Goal: Task Accomplishment & Management: Complete application form

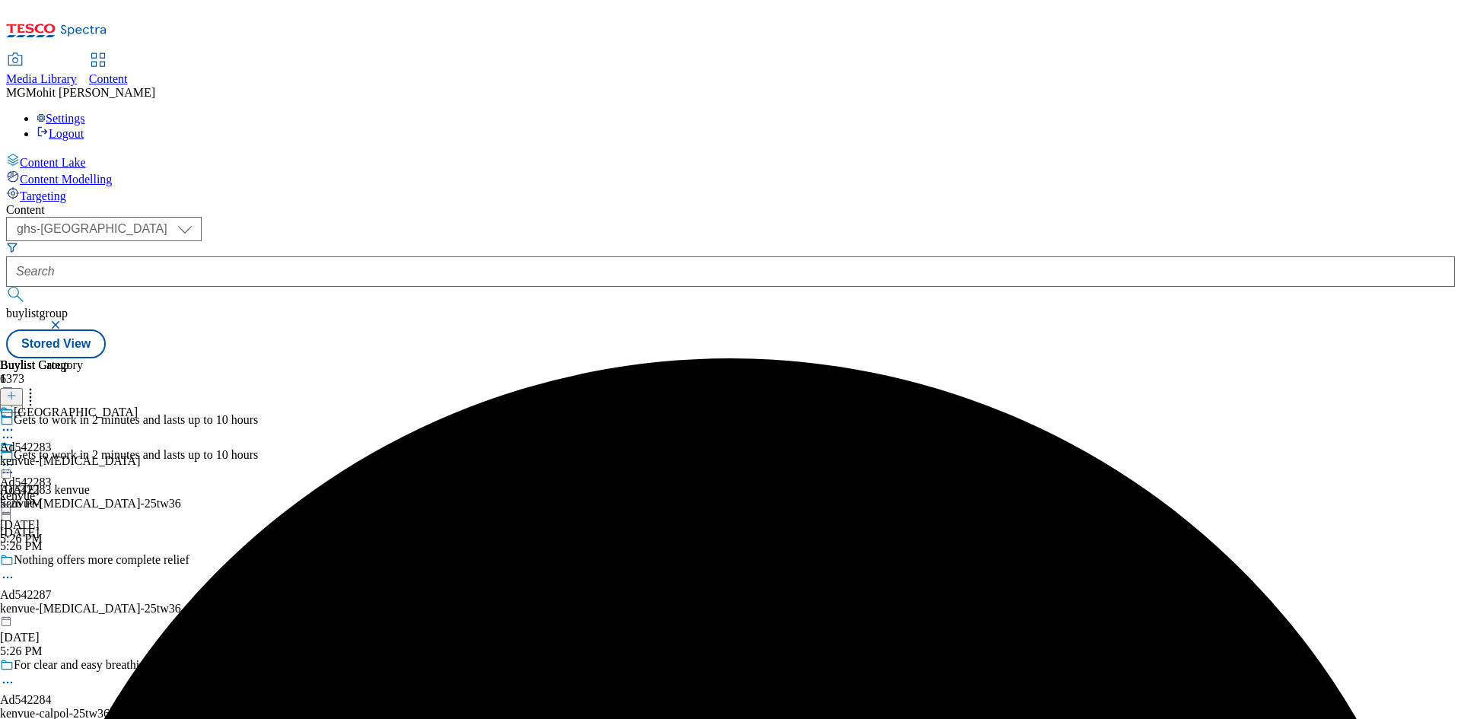
select select "ghs-[GEOGRAPHIC_DATA]"
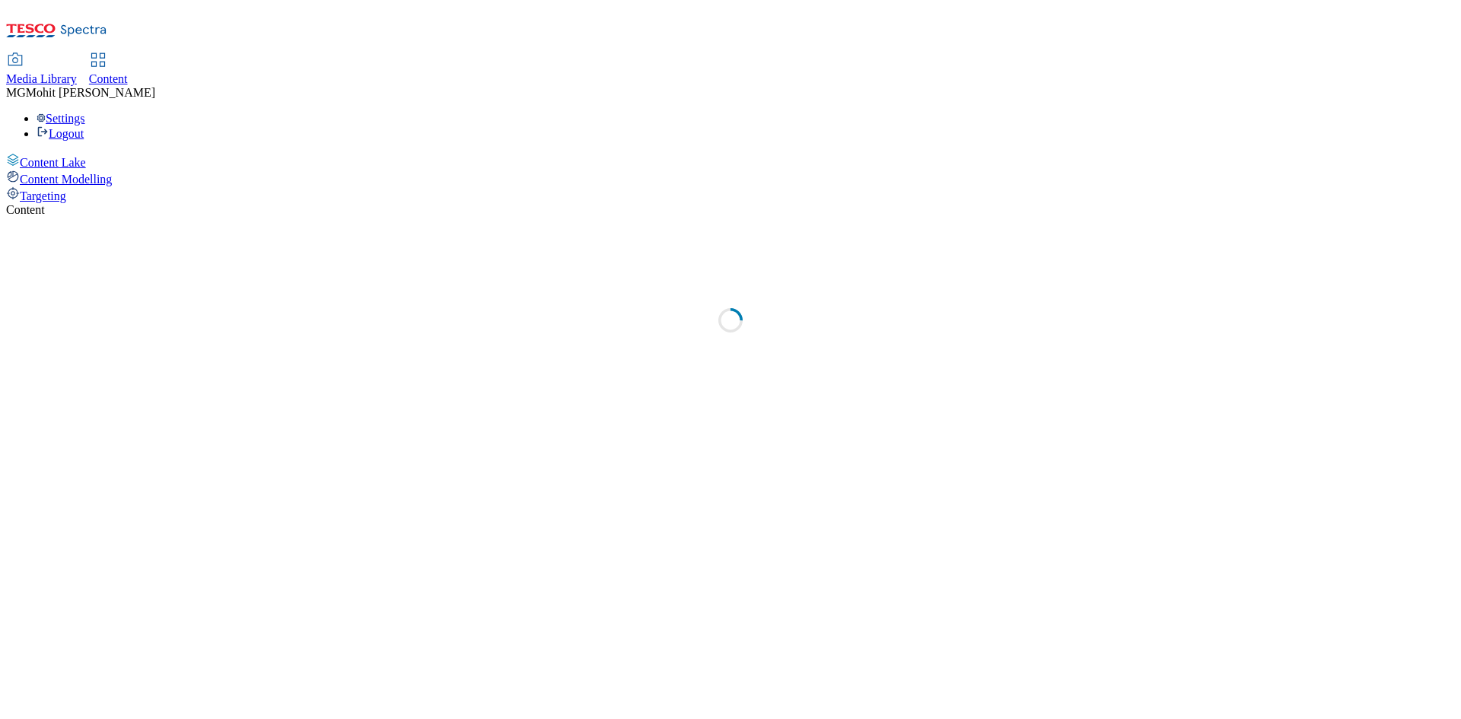
select select "ghs-[GEOGRAPHIC_DATA]"
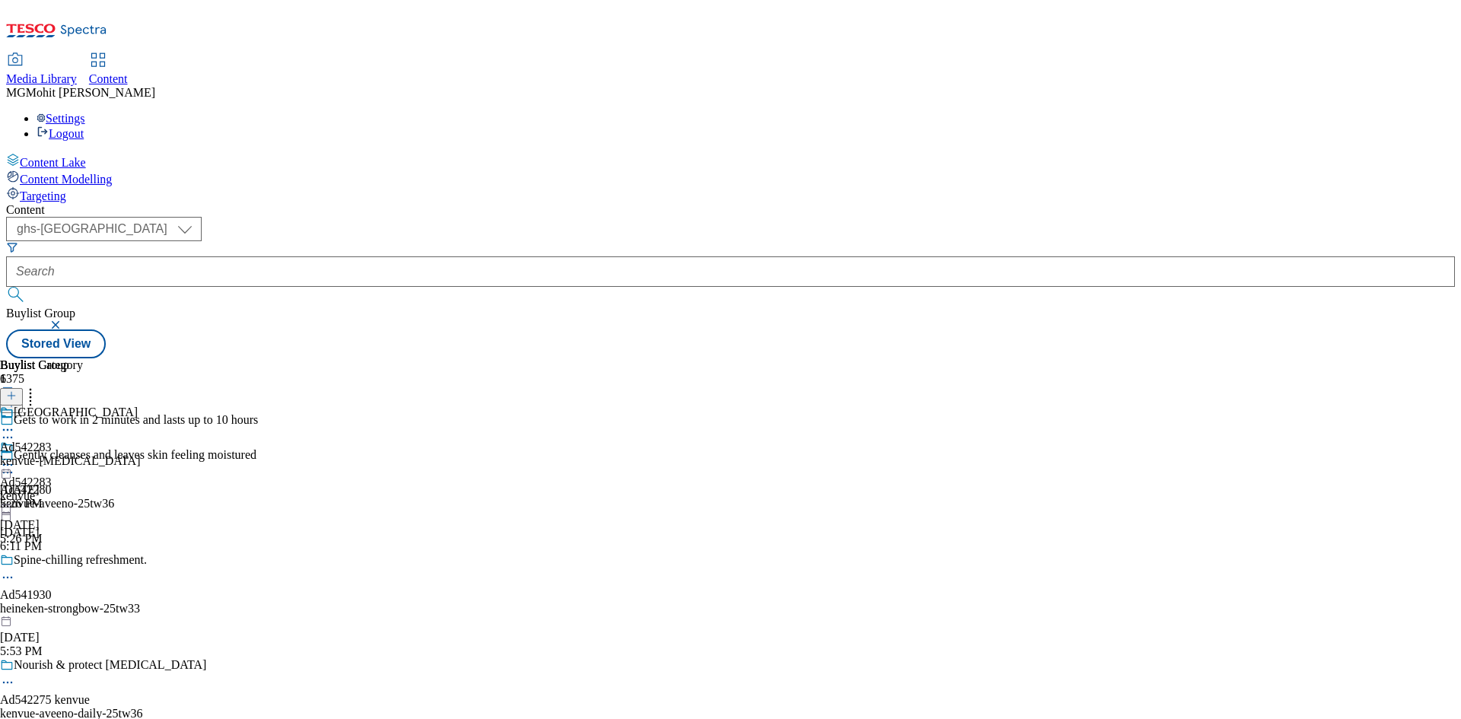
click at [17, 398] on icon at bounding box center [11, 403] width 11 height 11
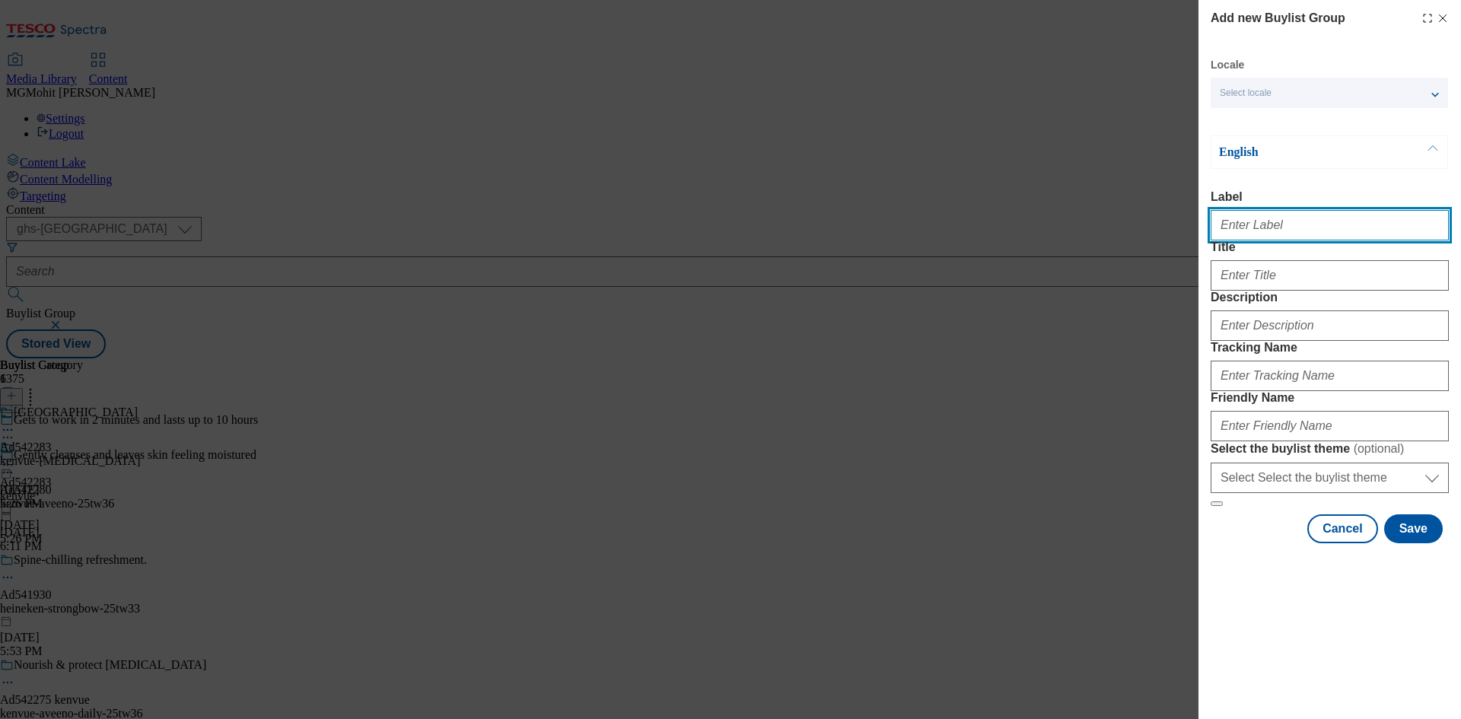
click at [1306, 234] on input "Label" at bounding box center [1330, 225] width 238 height 30
paste input "Ad542085 bio-tiful"
type input "Ad542085 bio-tiful"
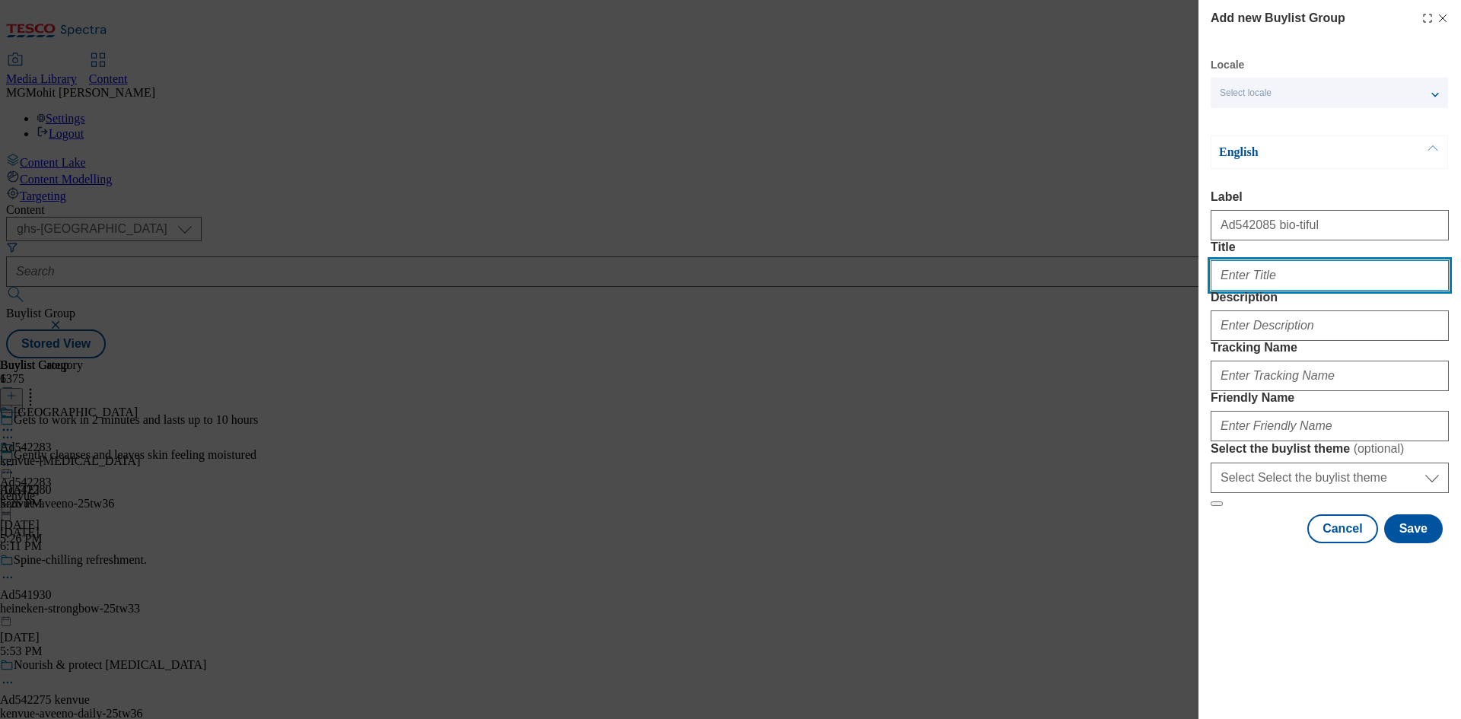
paste input "Go with your gut"
type input "Go with your gut"
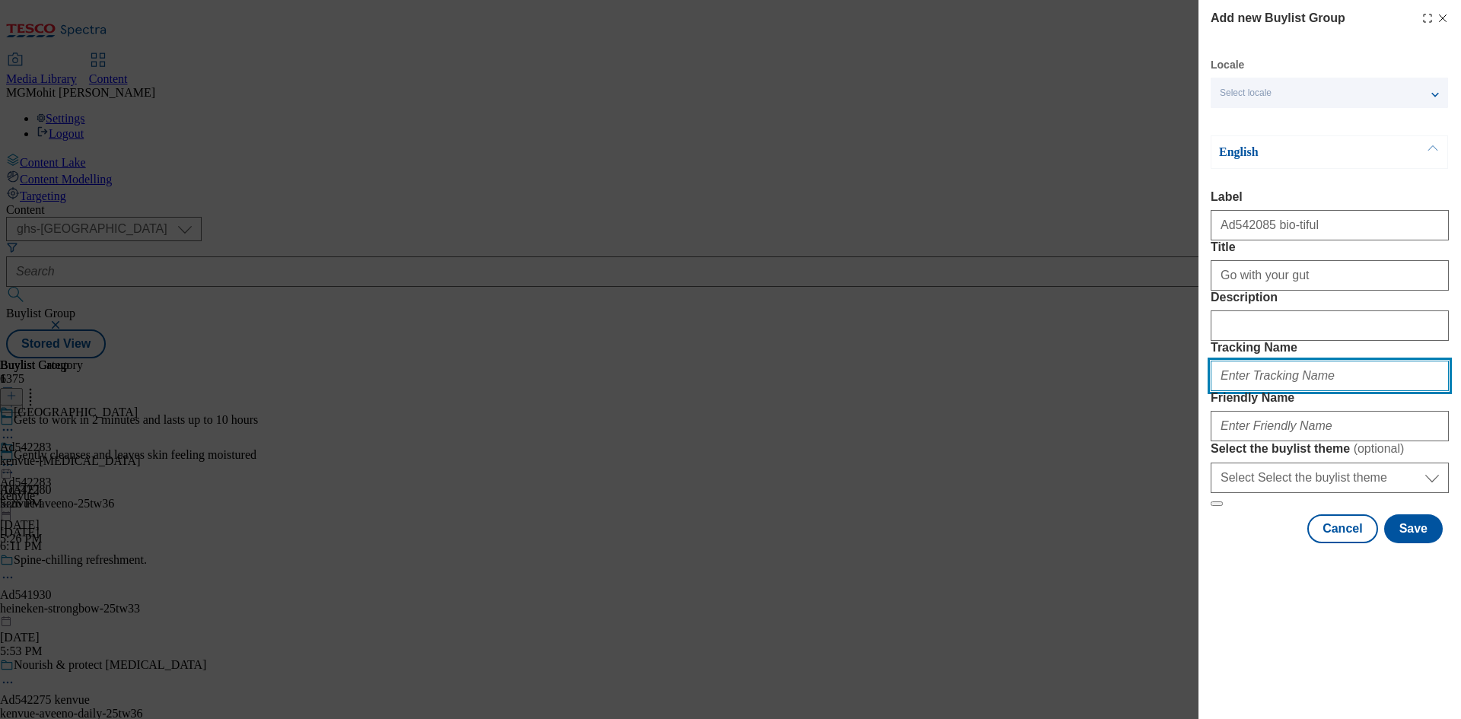
paste input "DH_AD542085"
type input "DH_AD542085"
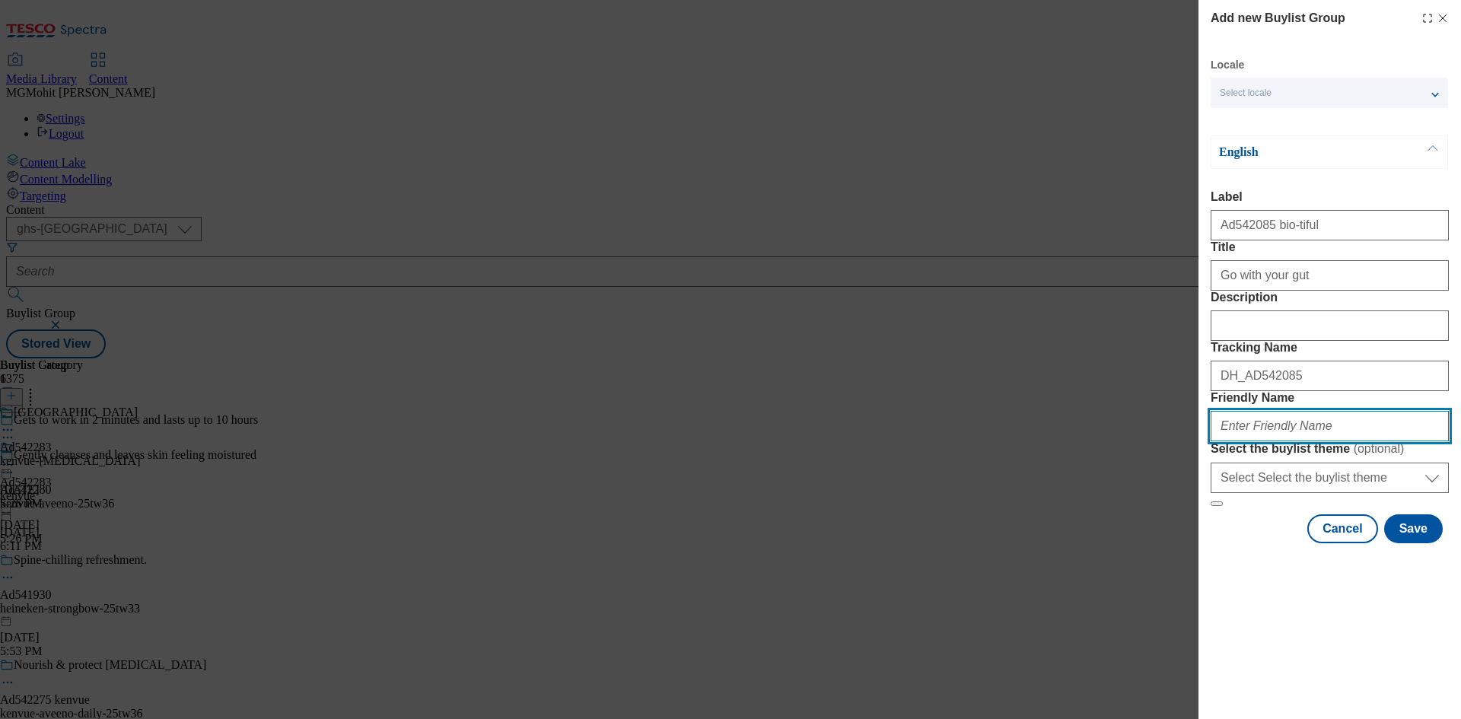
paste input "bio-tiful-kefir-yogurt-25tw34"
type input "bio-tiful-kefir-yogurt-25tw34"
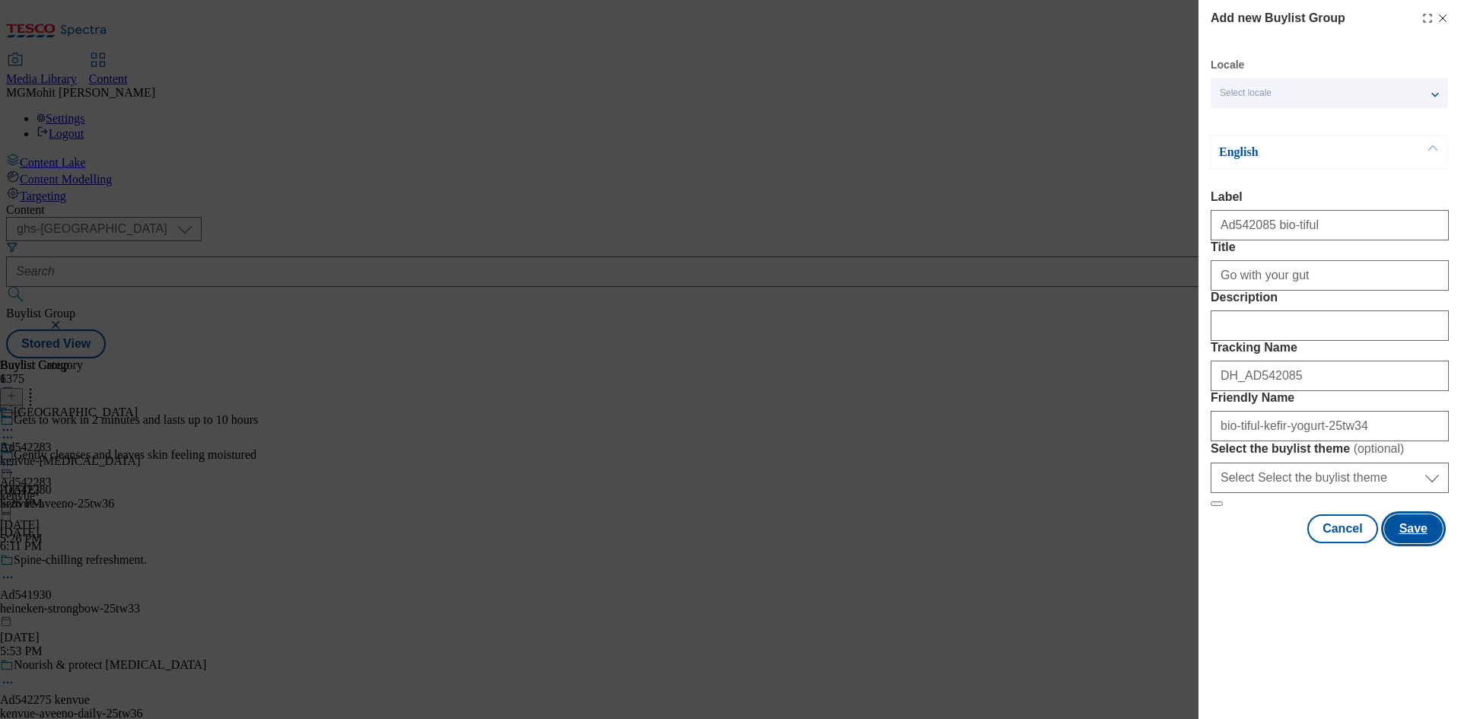
click at [1412, 543] on button "Save" at bounding box center [1413, 528] width 59 height 29
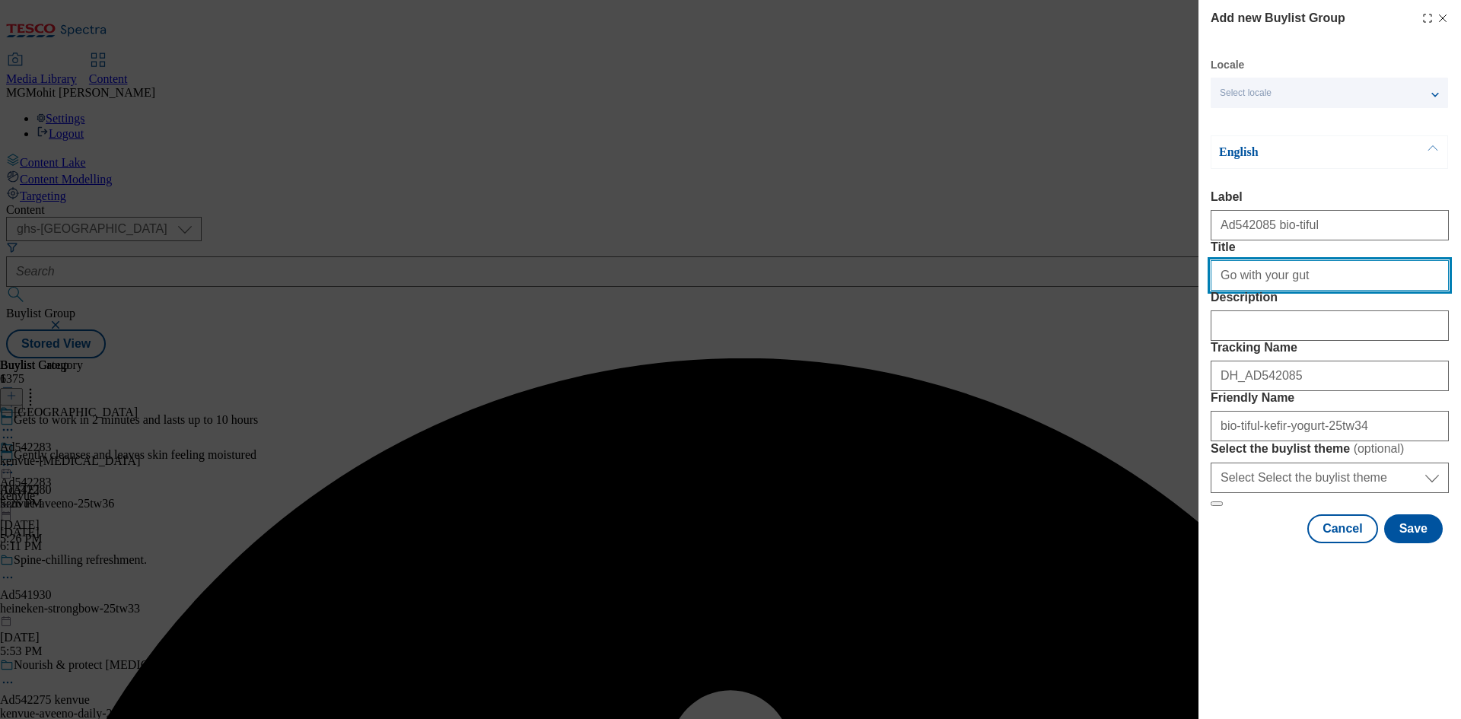
click at [1367, 291] on input "Go with your gut" at bounding box center [1330, 275] width 238 height 30
type input "Go with your gut"
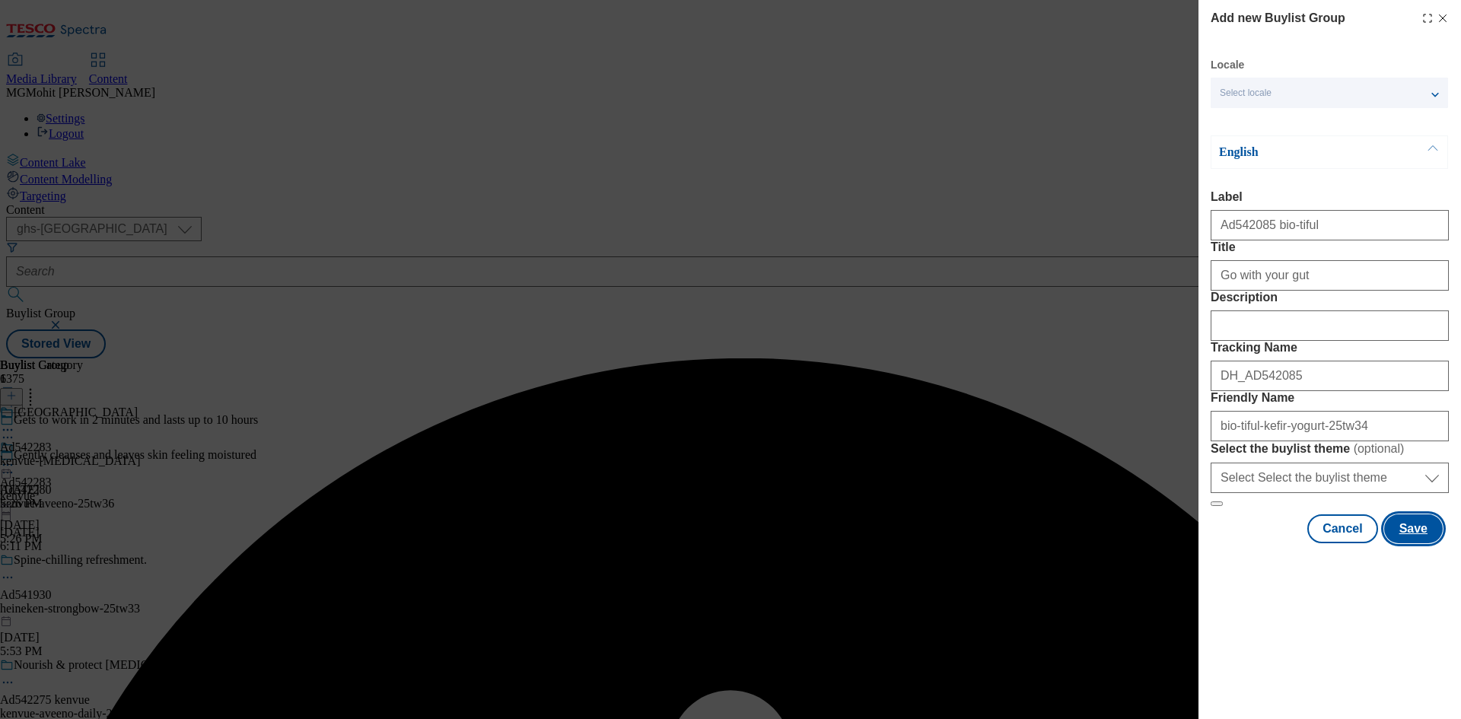
click at [1412, 543] on button "Save" at bounding box center [1413, 528] width 59 height 29
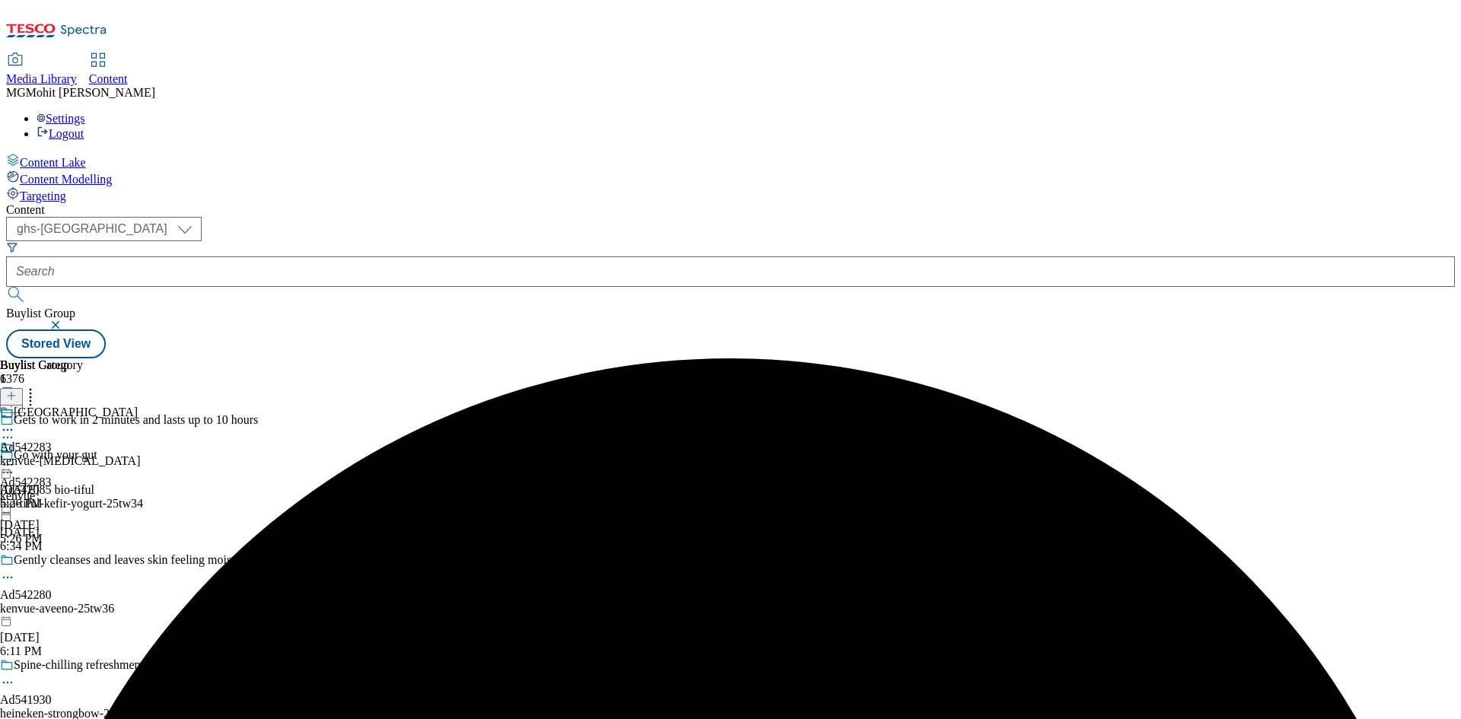
click at [302, 497] on div "bio-tiful-kefir-yogurt-25tw34" at bounding box center [151, 504] width 302 height 14
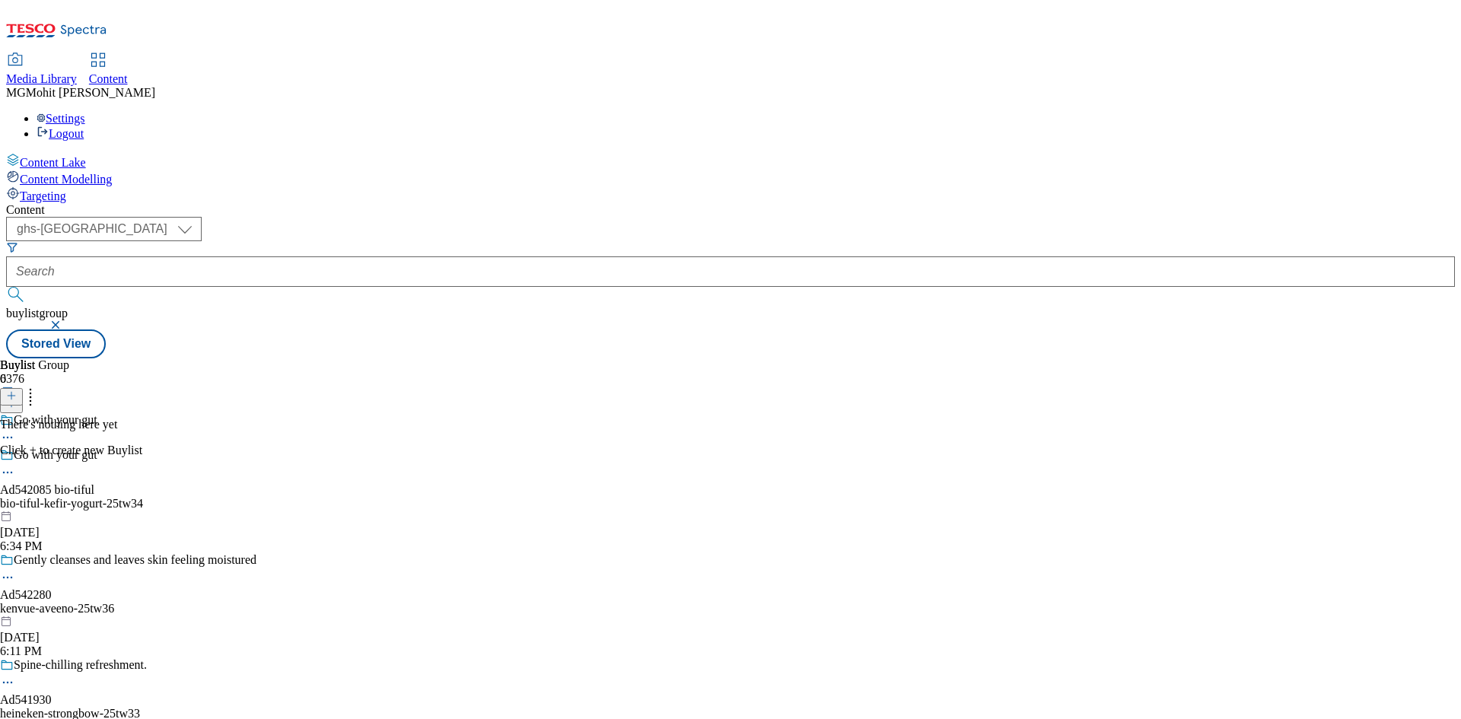
click at [17, 390] on icon at bounding box center [11, 395] width 11 height 11
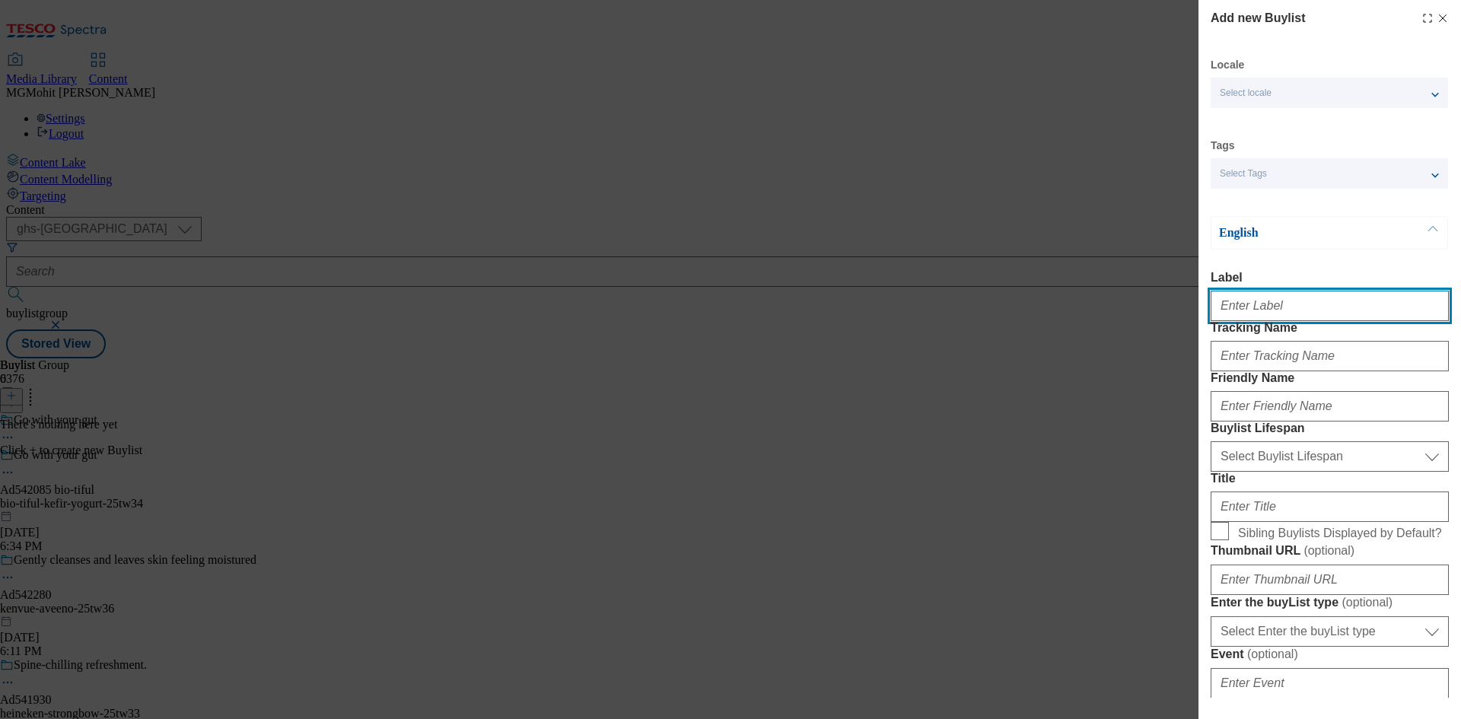
click at [1340, 321] on input "Label" at bounding box center [1330, 306] width 238 height 30
paste input "Ad542085"
type input "Ad542085"
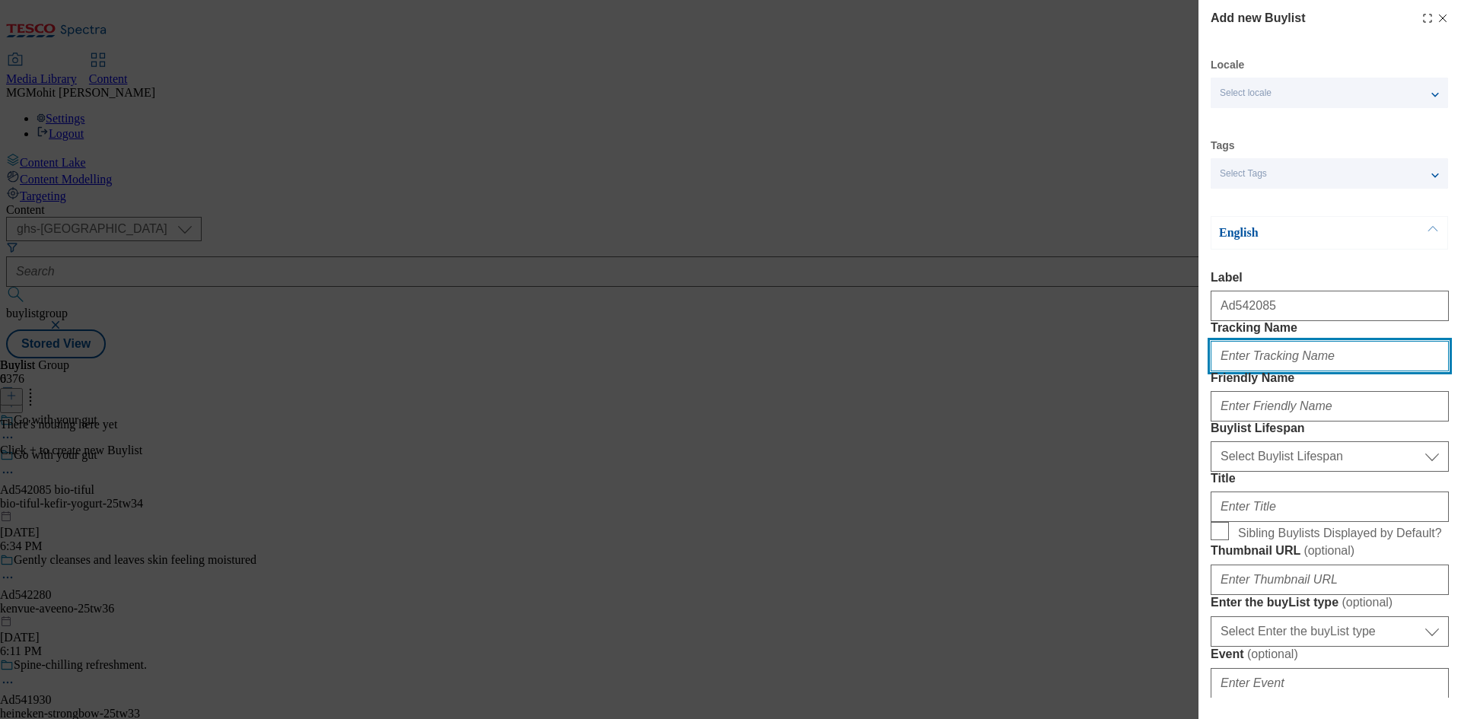
paste input "DH_AD542085"
type input "DH_AD542085"
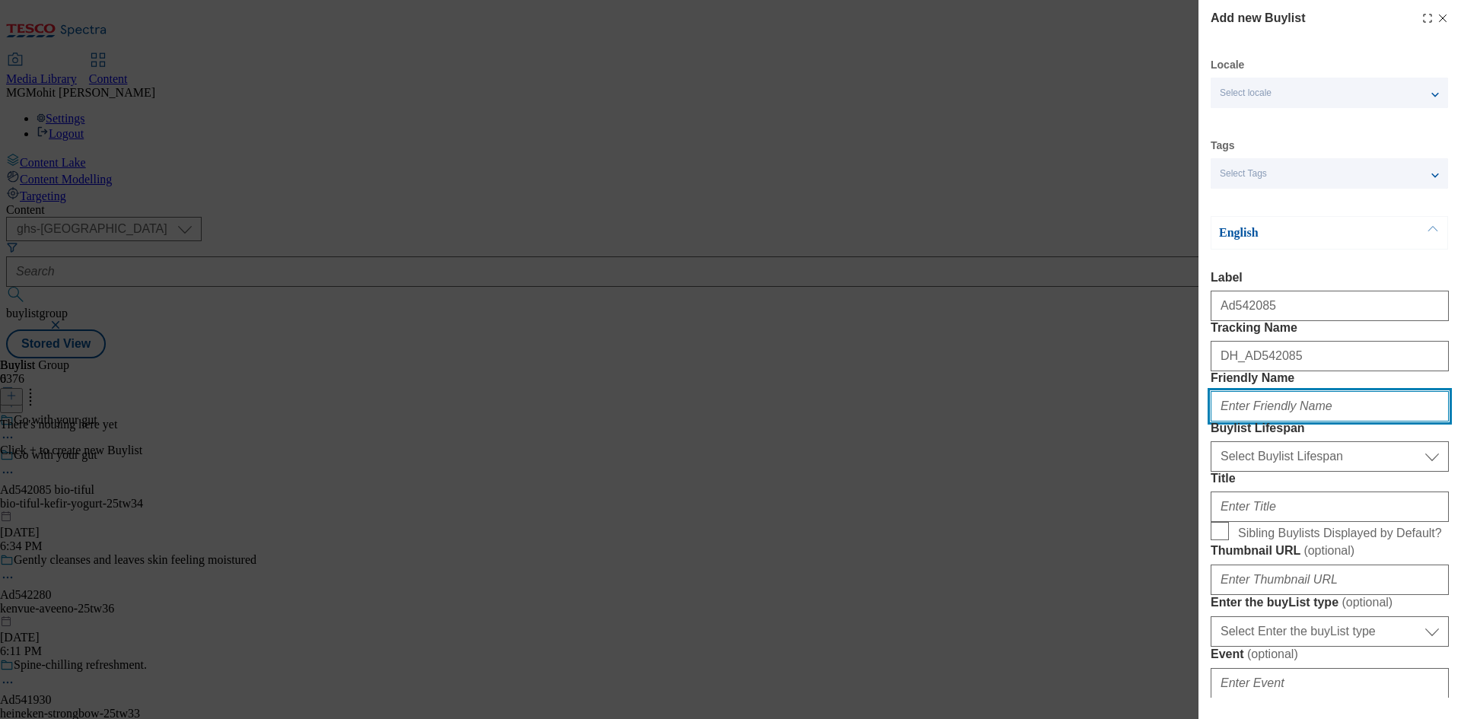
click at [1232, 422] on input "Friendly Name" at bounding box center [1330, 406] width 238 height 30
paste input "bio-tiful"
type input "bio-tiful"
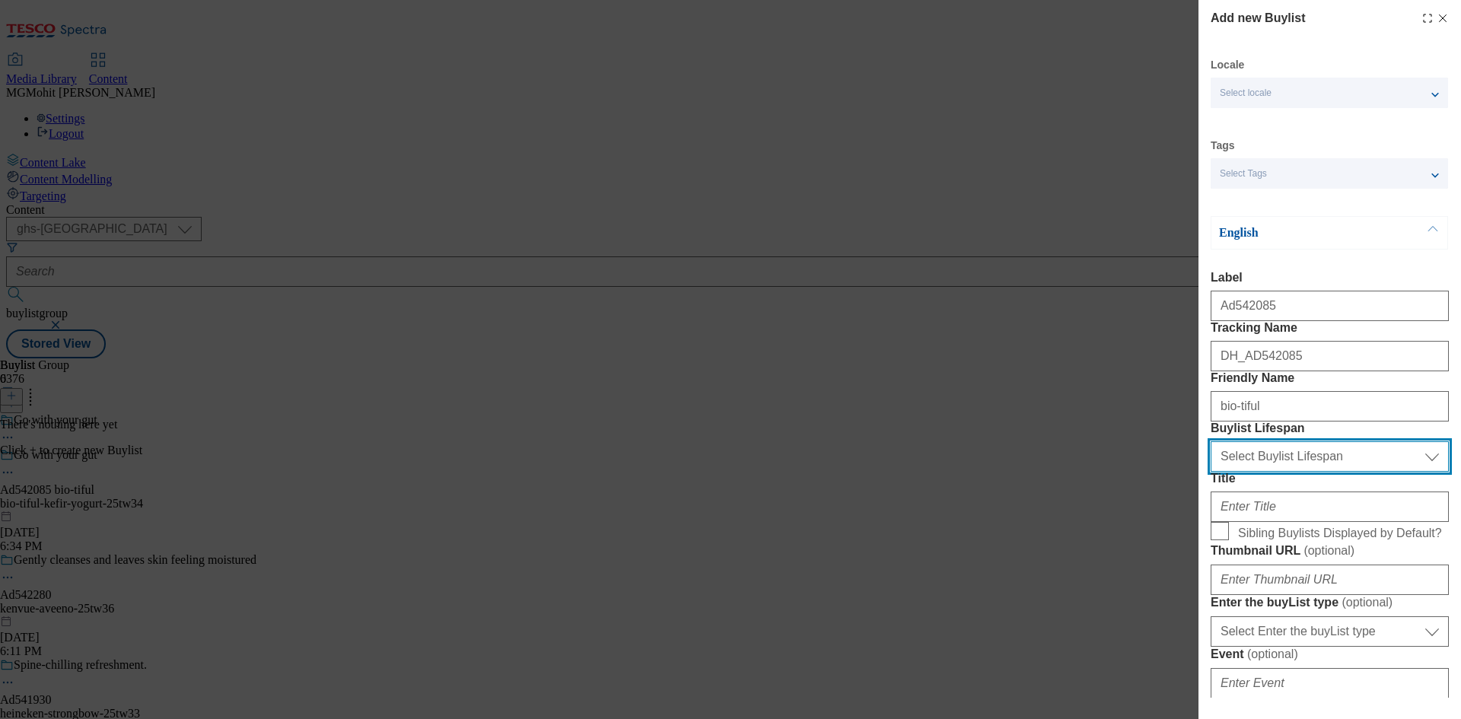
click at [1279, 472] on select "Select Buylist Lifespan evergreen seasonal tactical" at bounding box center [1330, 456] width 238 height 30
select select "tactical"
click at [1211, 472] on select "Select Buylist Lifespan evergreen seasonal tactical" at bounding box center [1330, 456] width 238 height 30
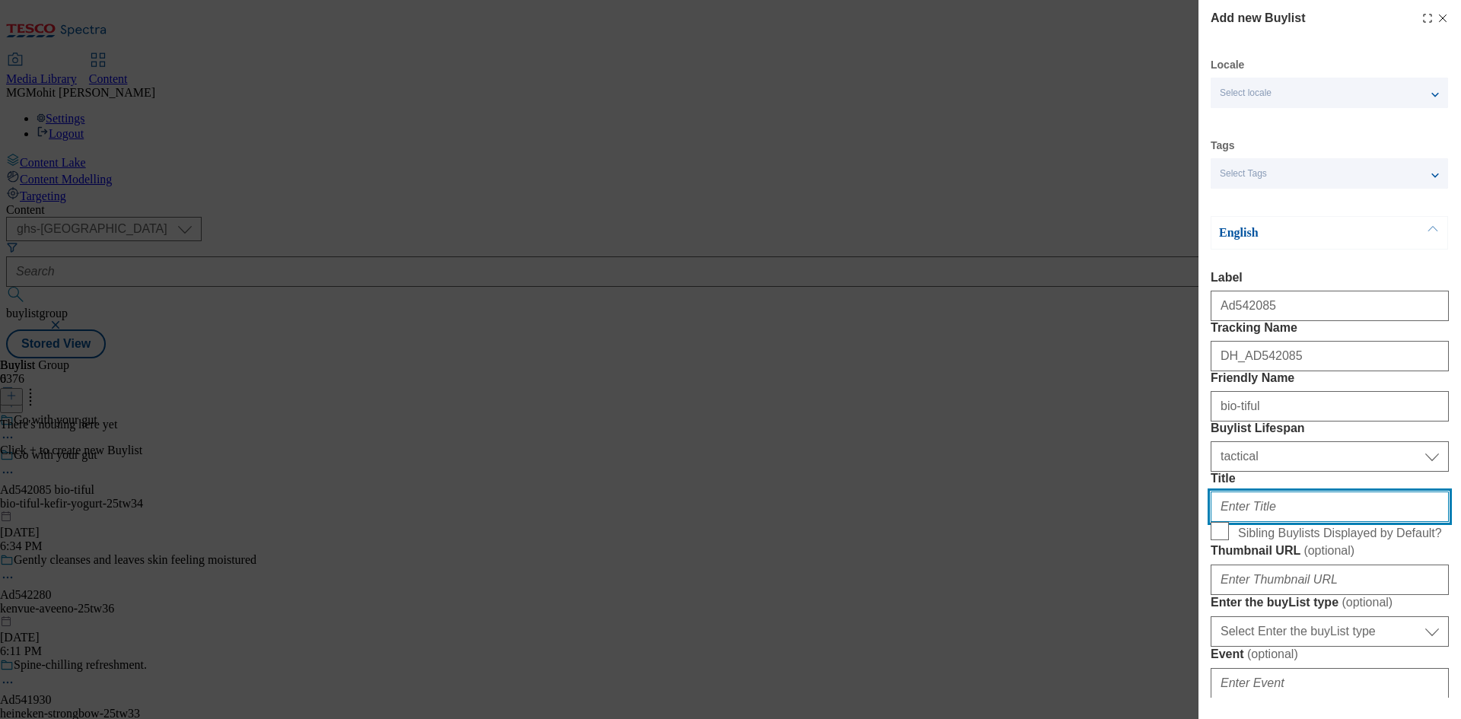
click at [1254, 522] on input "Title" at bounding box center [1330, 507] width 238 height 30
paste input "Try the UK's favourite kefir"
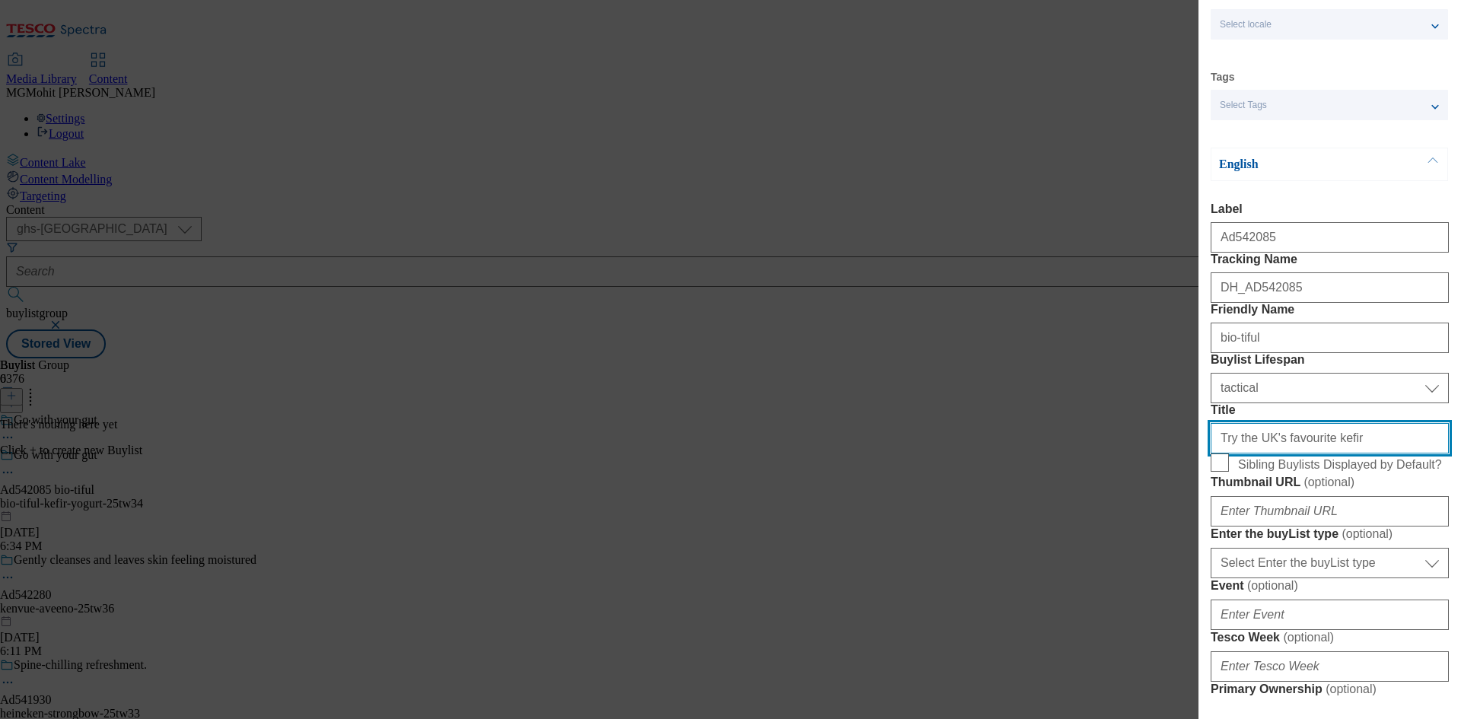
scroll to position [380, 0]
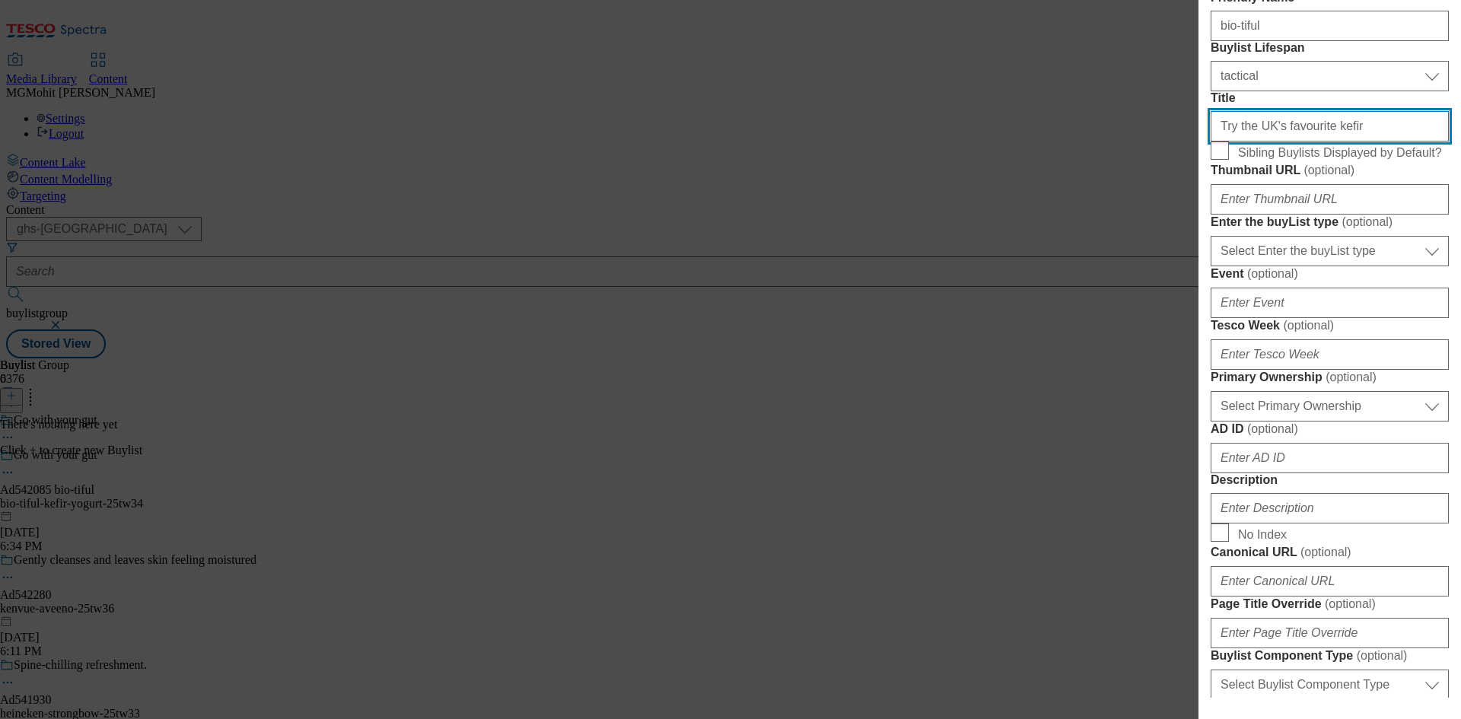
type input "Try the UK's favourite kefir"
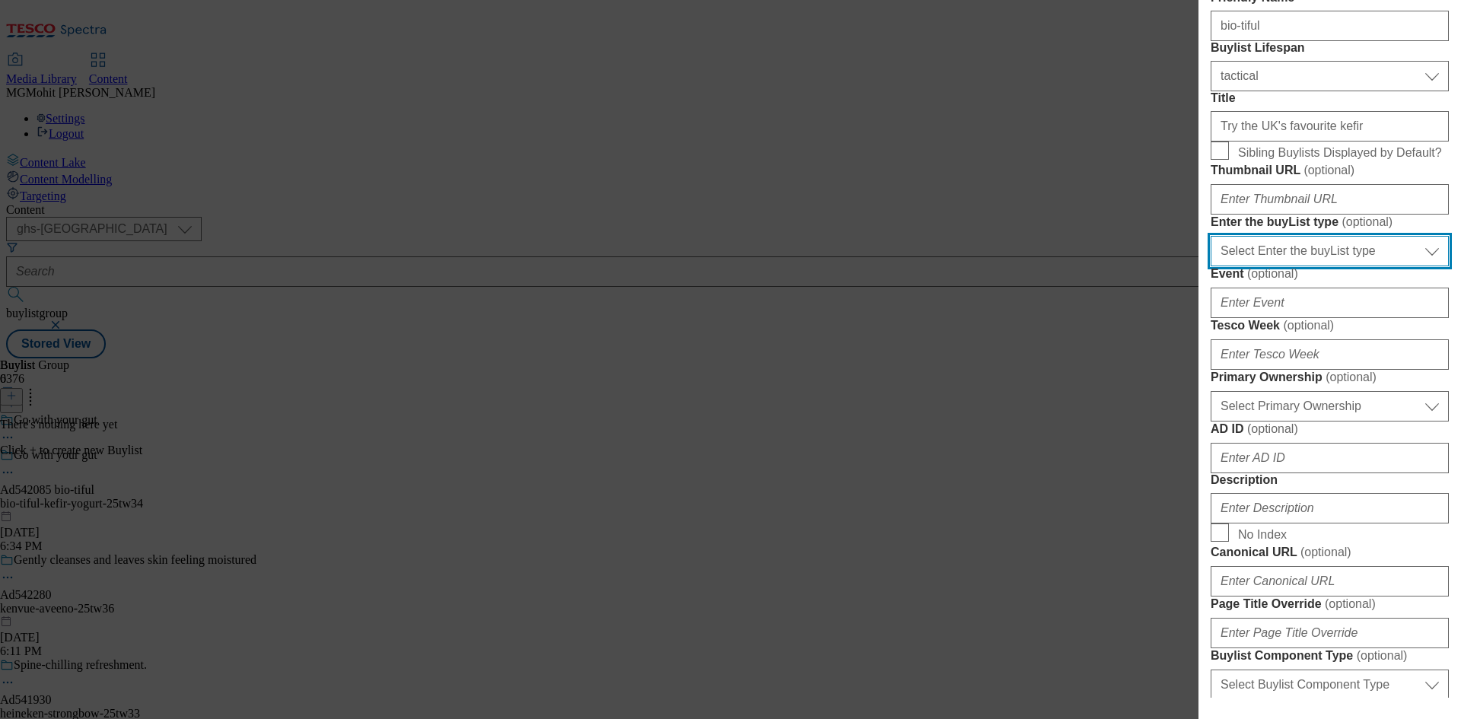
click at [1287, 266] on select "Select Enter the buyList type event supplier funded long term >4 weeks supplier…" at bounding box center [1330, 251] width 238 height 30
select select "supplier funded short term 1-3 weeks"
click at [1211, 266] on select "Select Enter the buyList type event supplier funded long term >4 weeks supplier…" at bounding box center [1330, 251] width 238 height 30
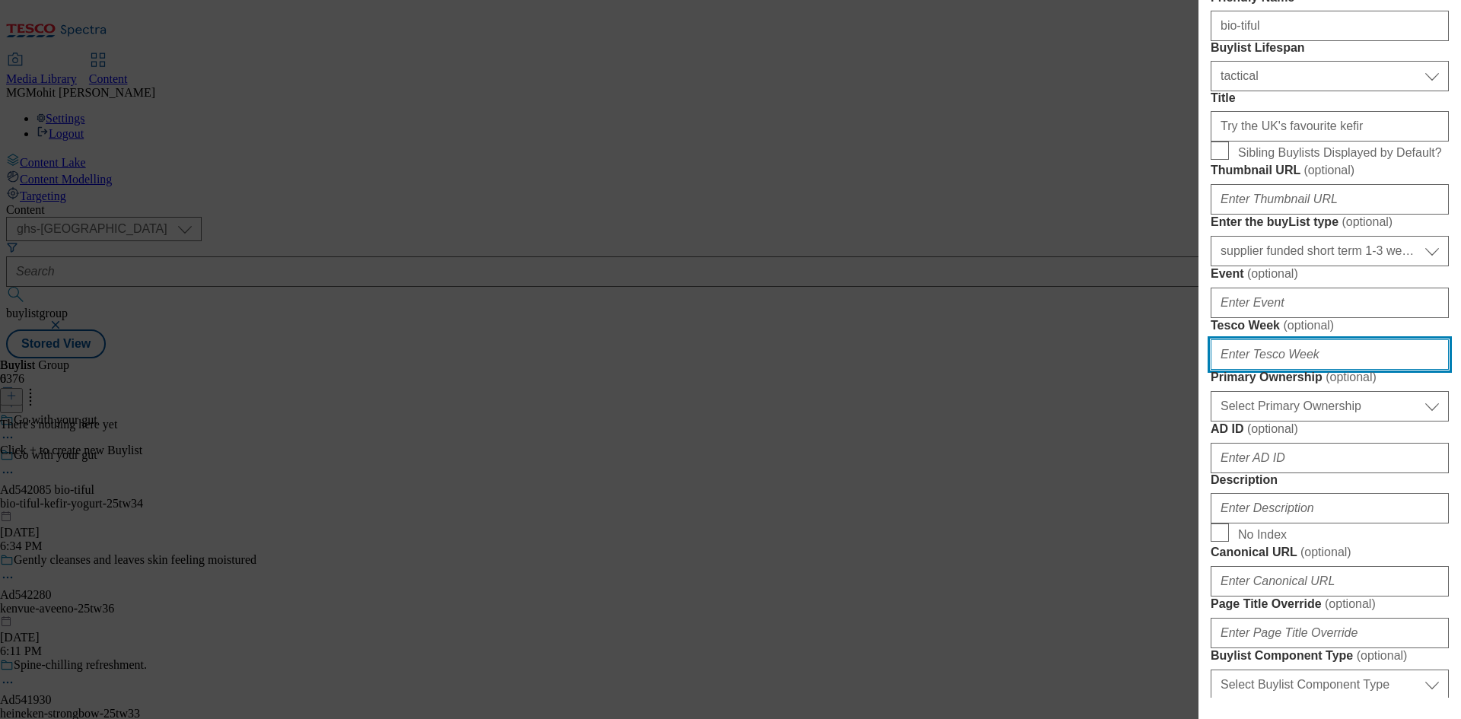
click at [1297, 370] on input "Tesco Week ( optional )" at bounding box center [1330, 354] width 238 height 30
type input "34"
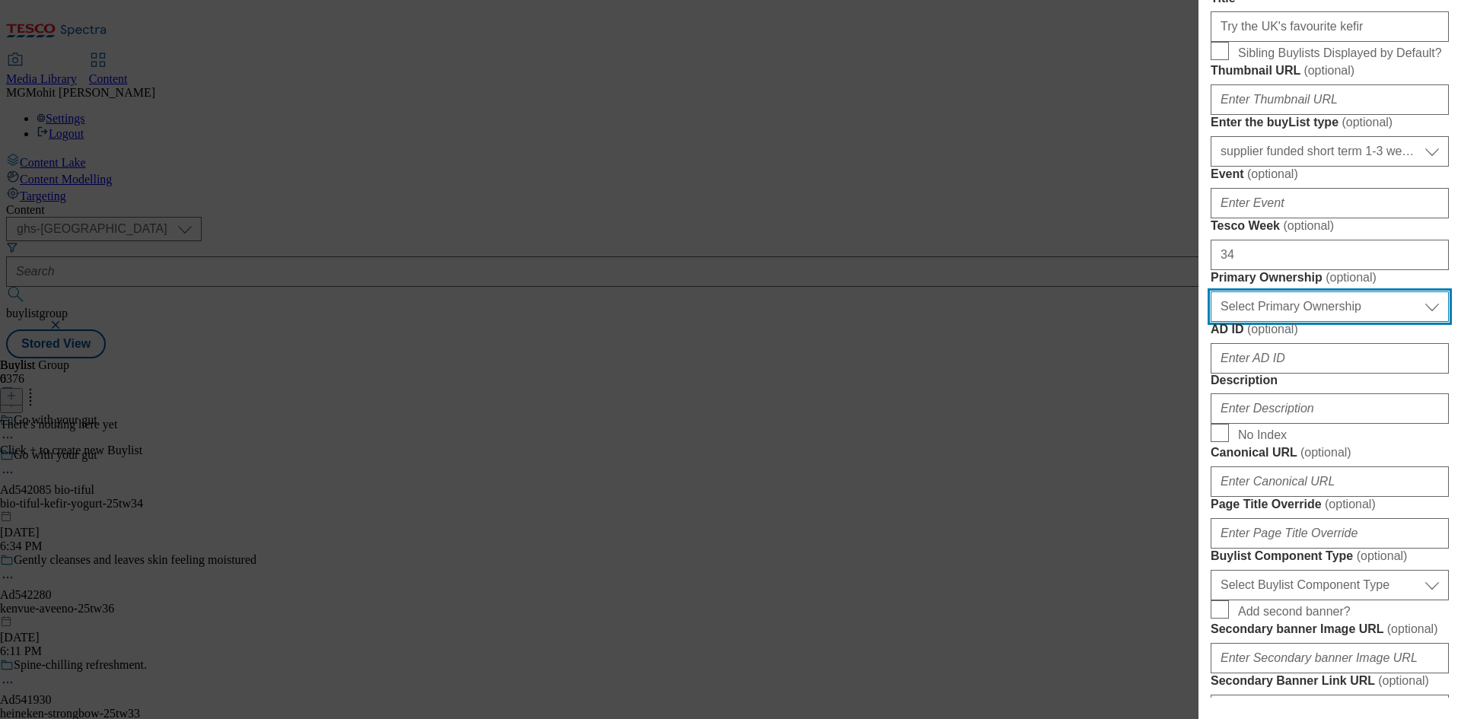
scroll to position [685, 0]
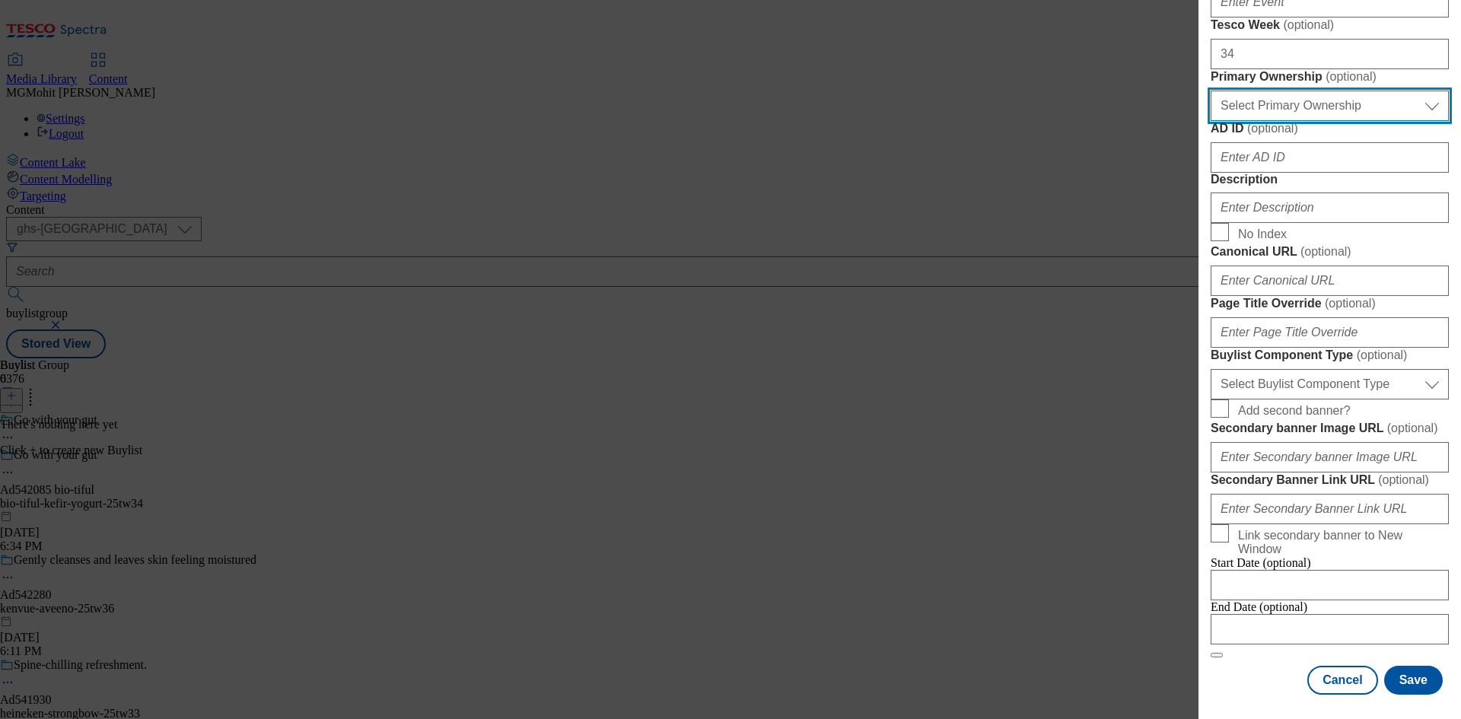
click at [1319, 121] on select "Select Primary Ownership tesco dunnhumby" at bounding box center [1330, 106] width 238 height 30
select select "dunnhumby"
click at [1211, 121] on select "Select Primary Ownership tesco dunnhumby" at bounding box center [1330, 106] width 238 height 30
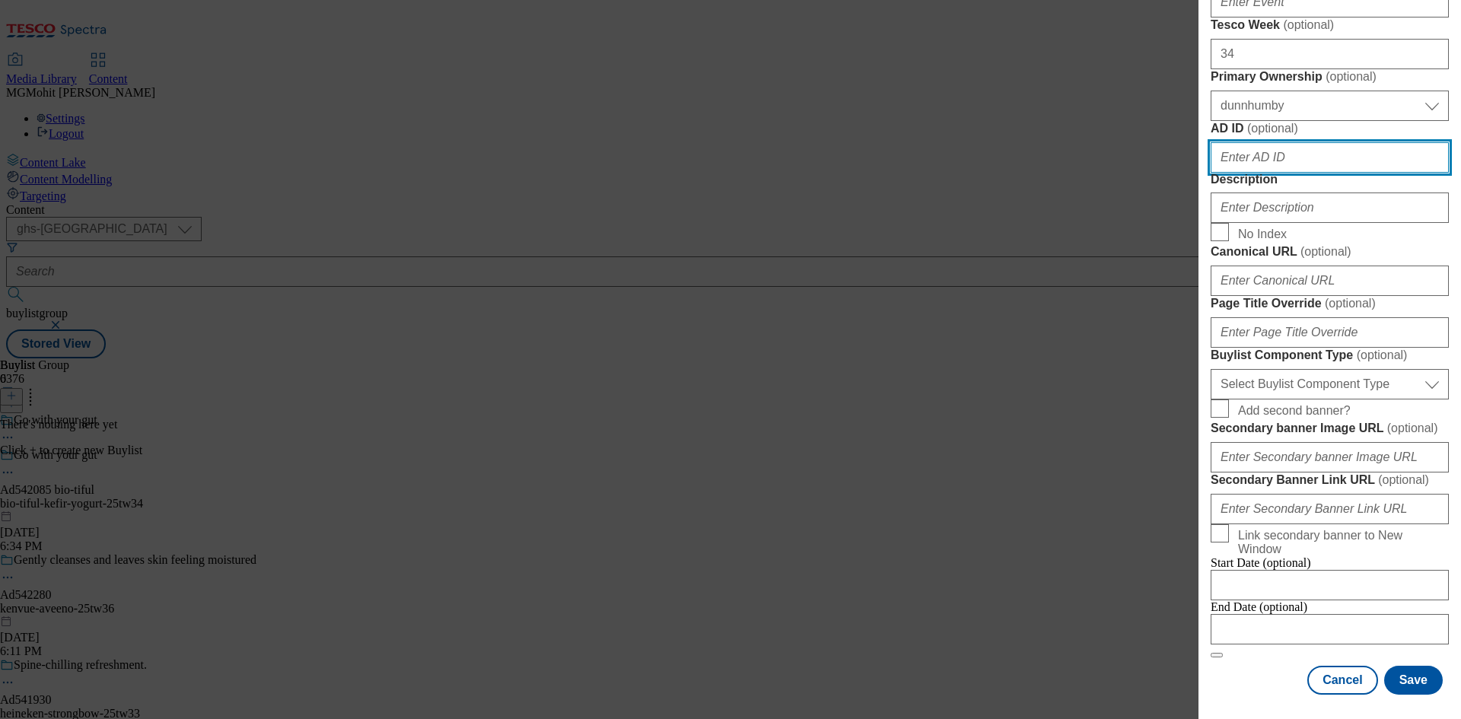
click at [1236, 173] on input "AD ID ( optional )" at bounding box center [1330, 157] width 238 height 30
paste input "542085"
type input "542085"
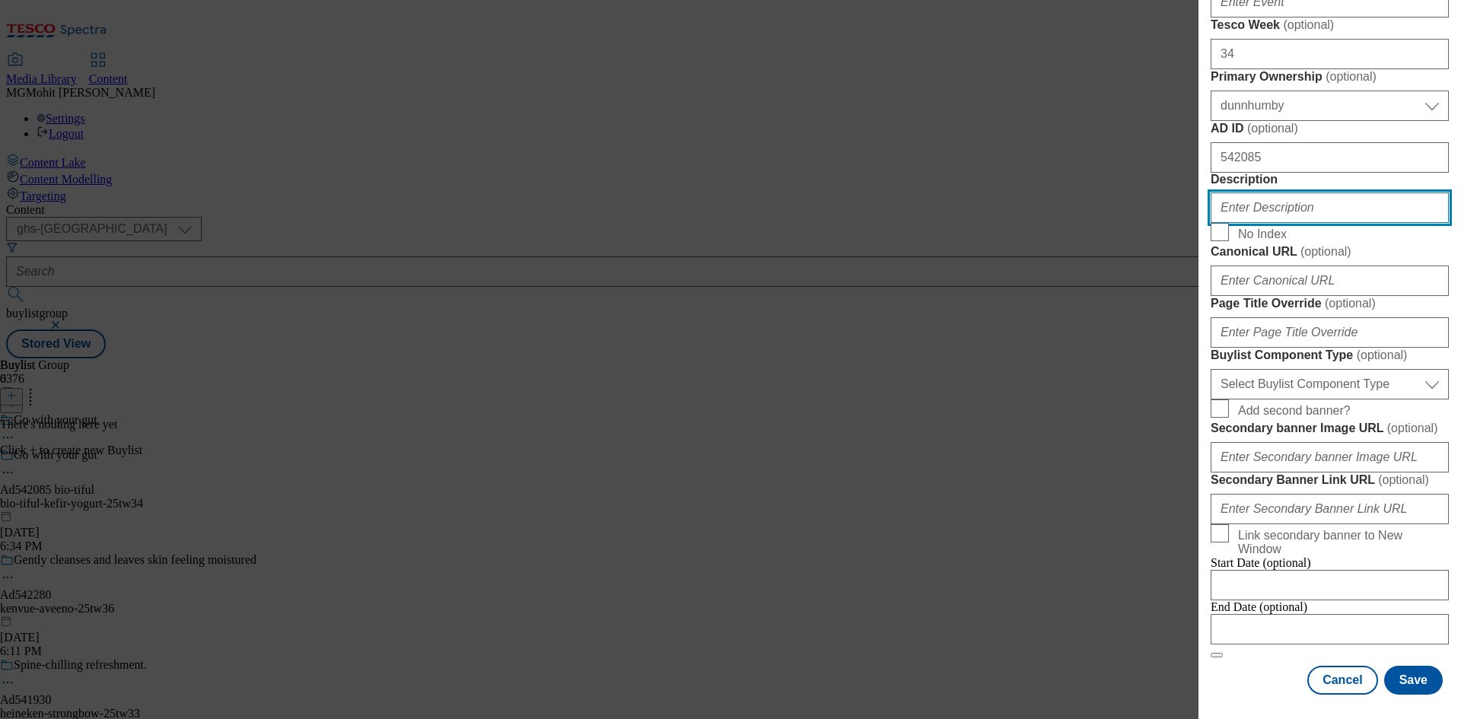
click at [1271, 223] on input "Description" at bounding box center [1330, 208] width 238 height 30
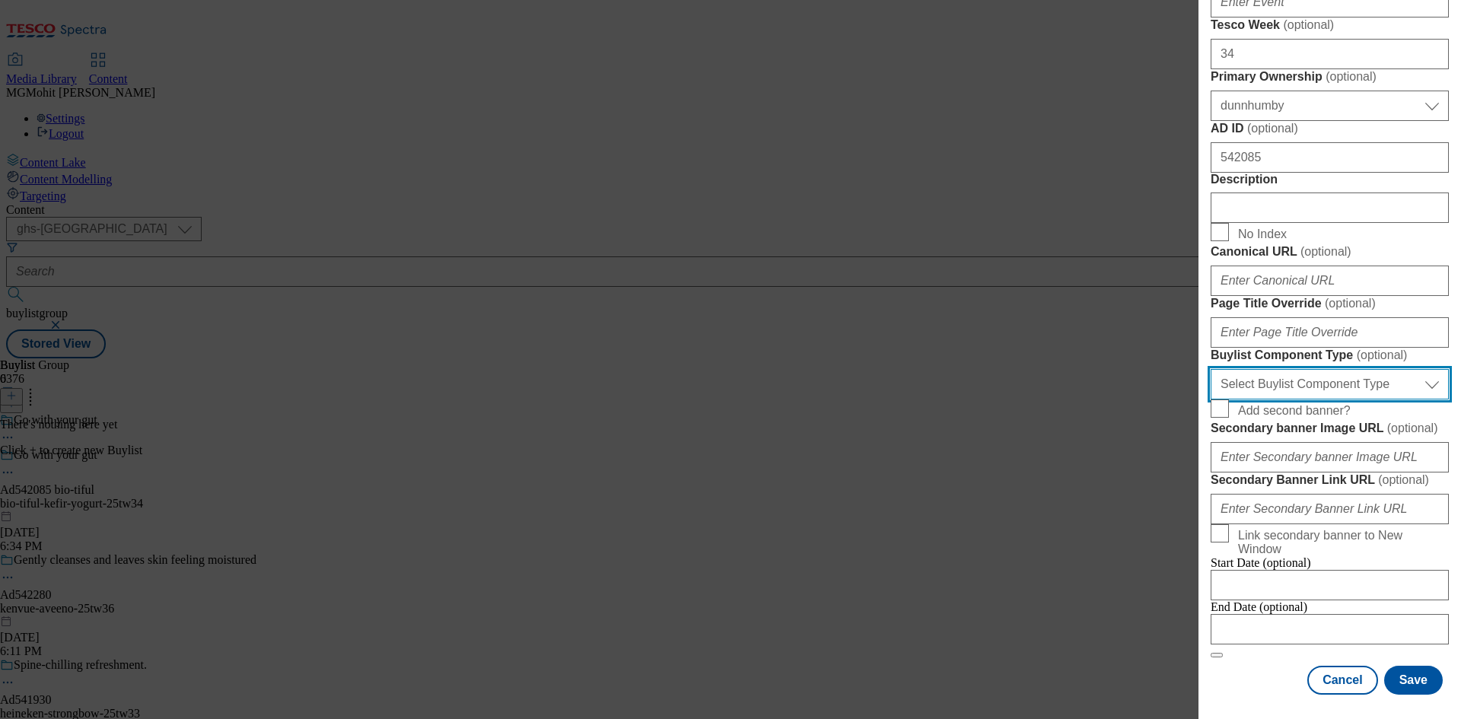
click at [1281, 399] on select "Select Buylist Component Type Banner Competition Header Meal" at bounding box center [1330, 384] width 238 height 30
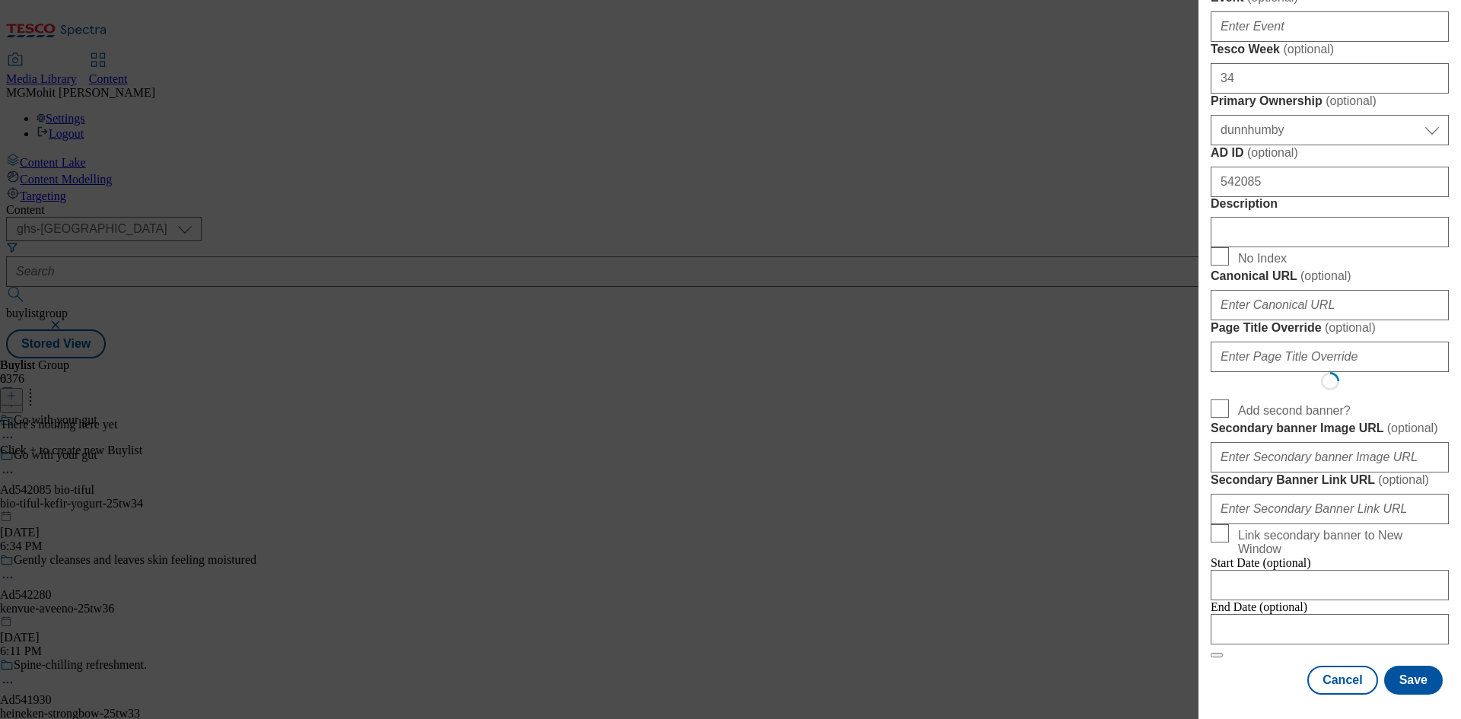
select select "Banner"
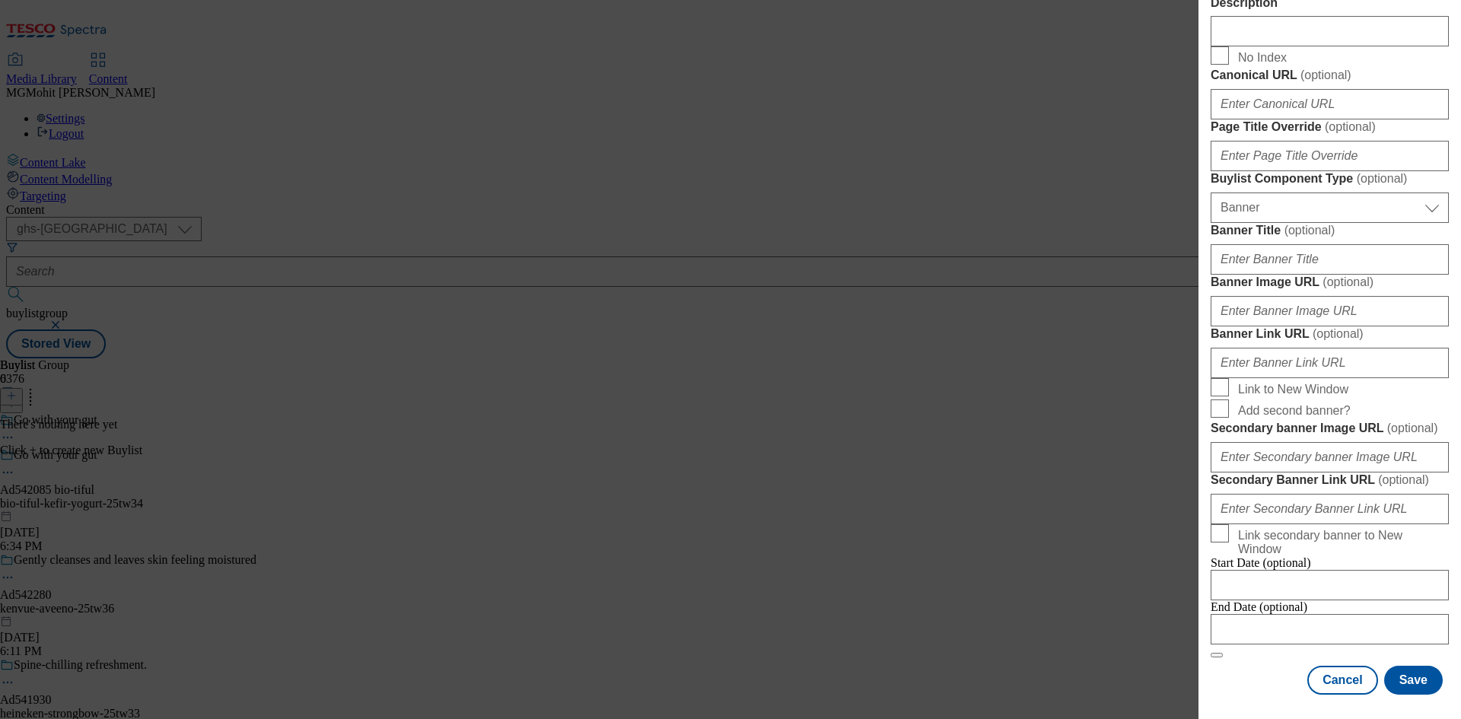
scroll to position [1508, 0]
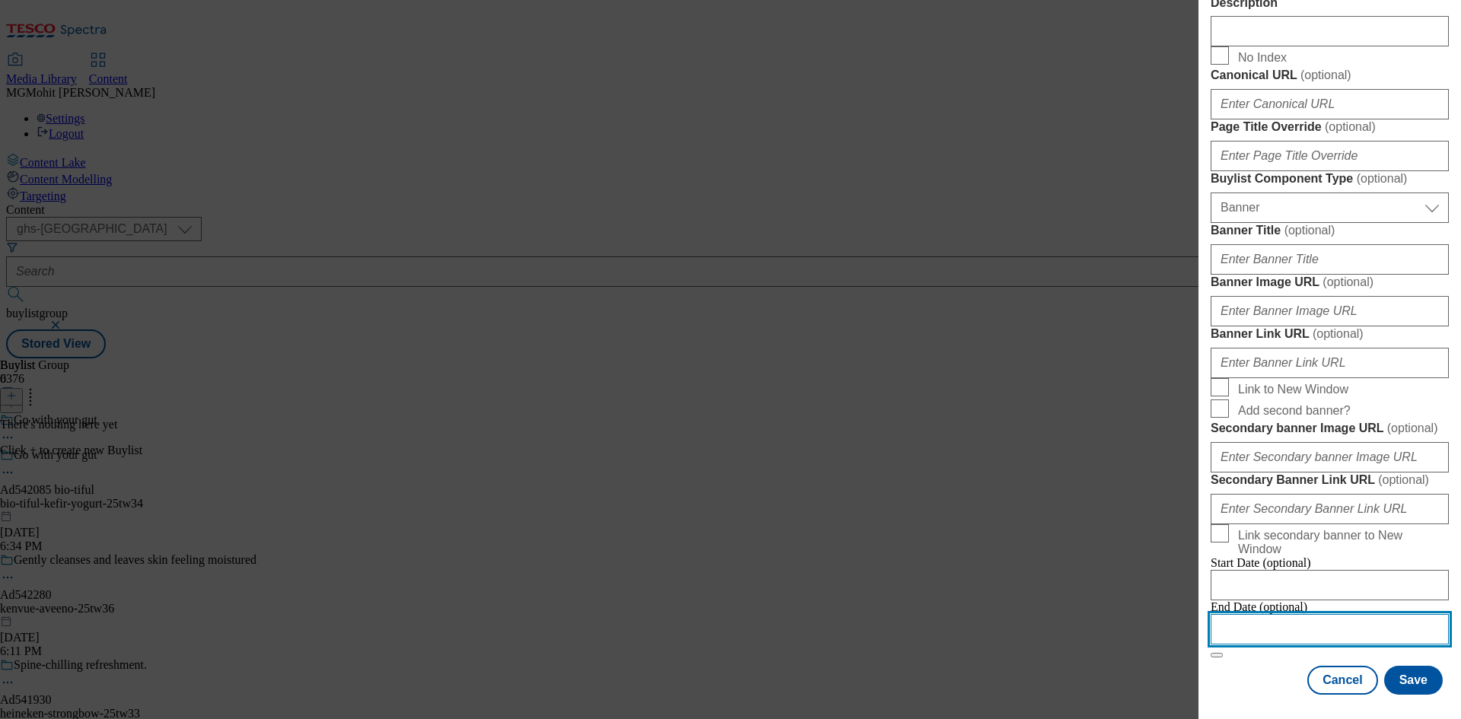
click at [1297, 615] on input "Modal" at bounding box center [1330, 629] width 238 height 30
select select "2025"
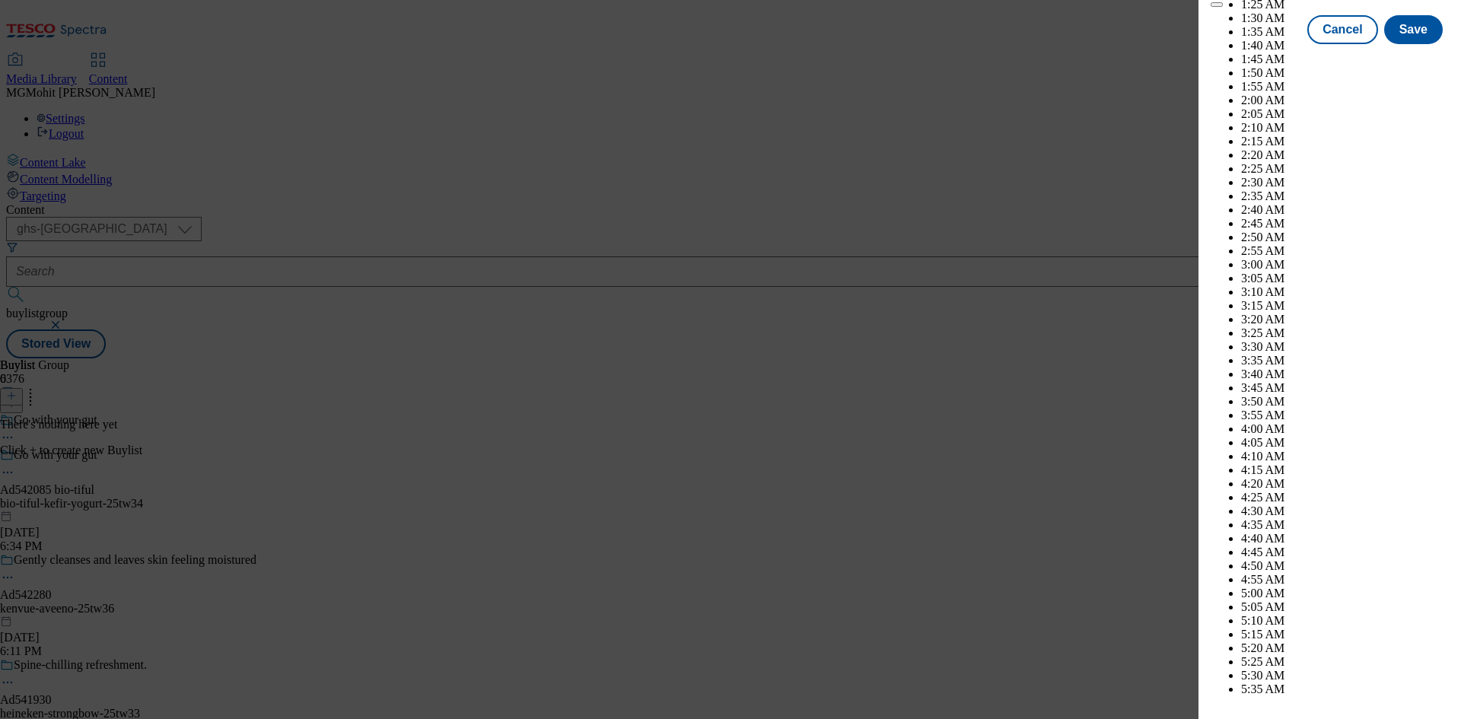
scroll to position [6270, 0]
select select "December"
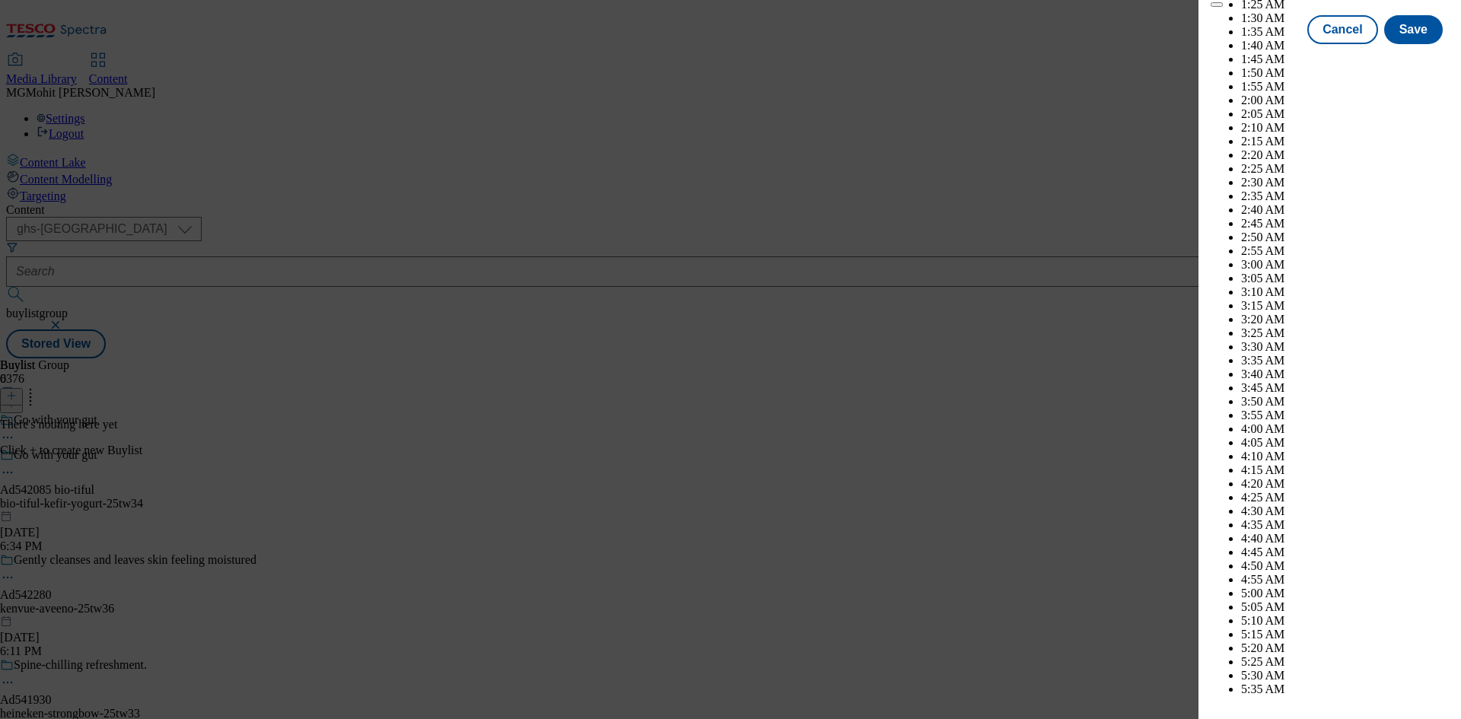
select select "2026"
select select "January"
click at [1399, 58] on button "Save" at bounding box center [1413, 43] width 59 height 29
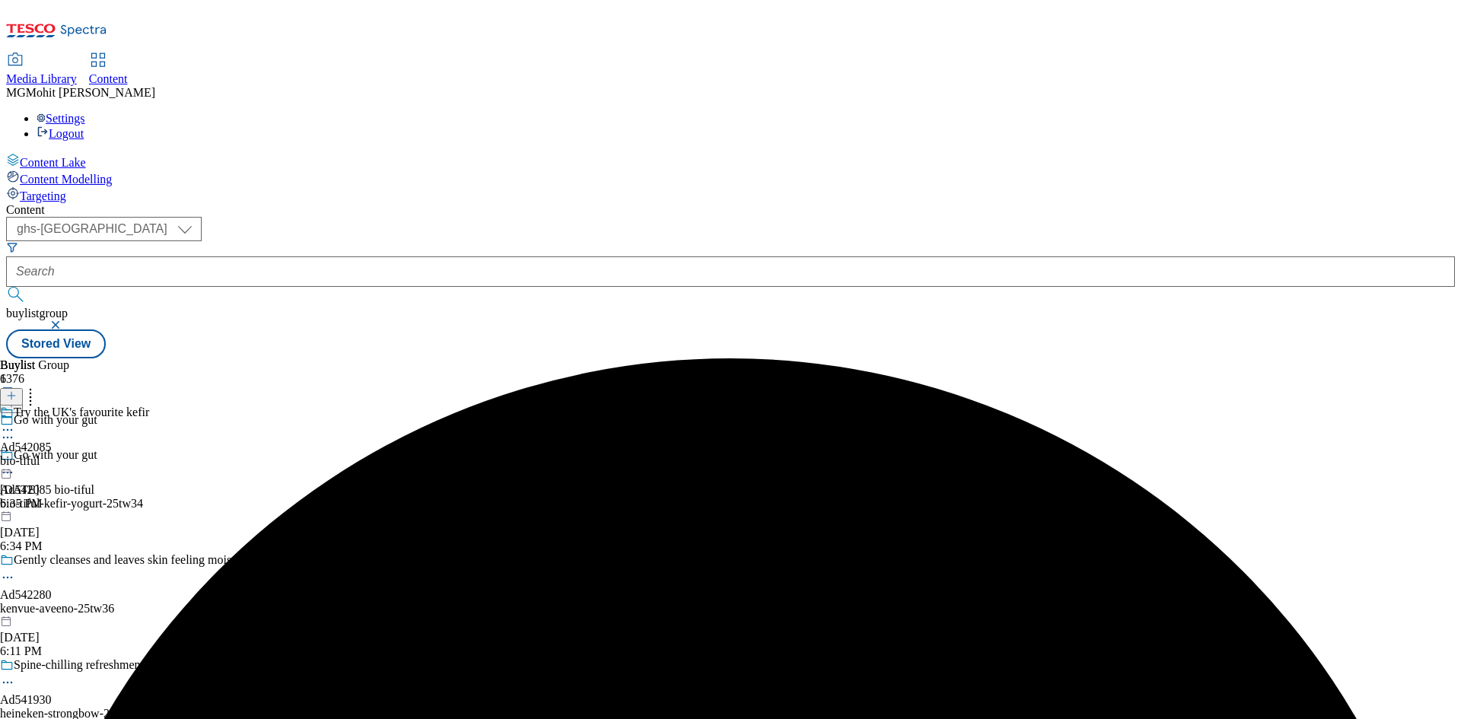
click at [149, 454] on div "bio-tiful" at bounding box center [74, 461] width 149 height 14
click at [17, 390] on icon at bounding box center [11, 395] width 11 height 11
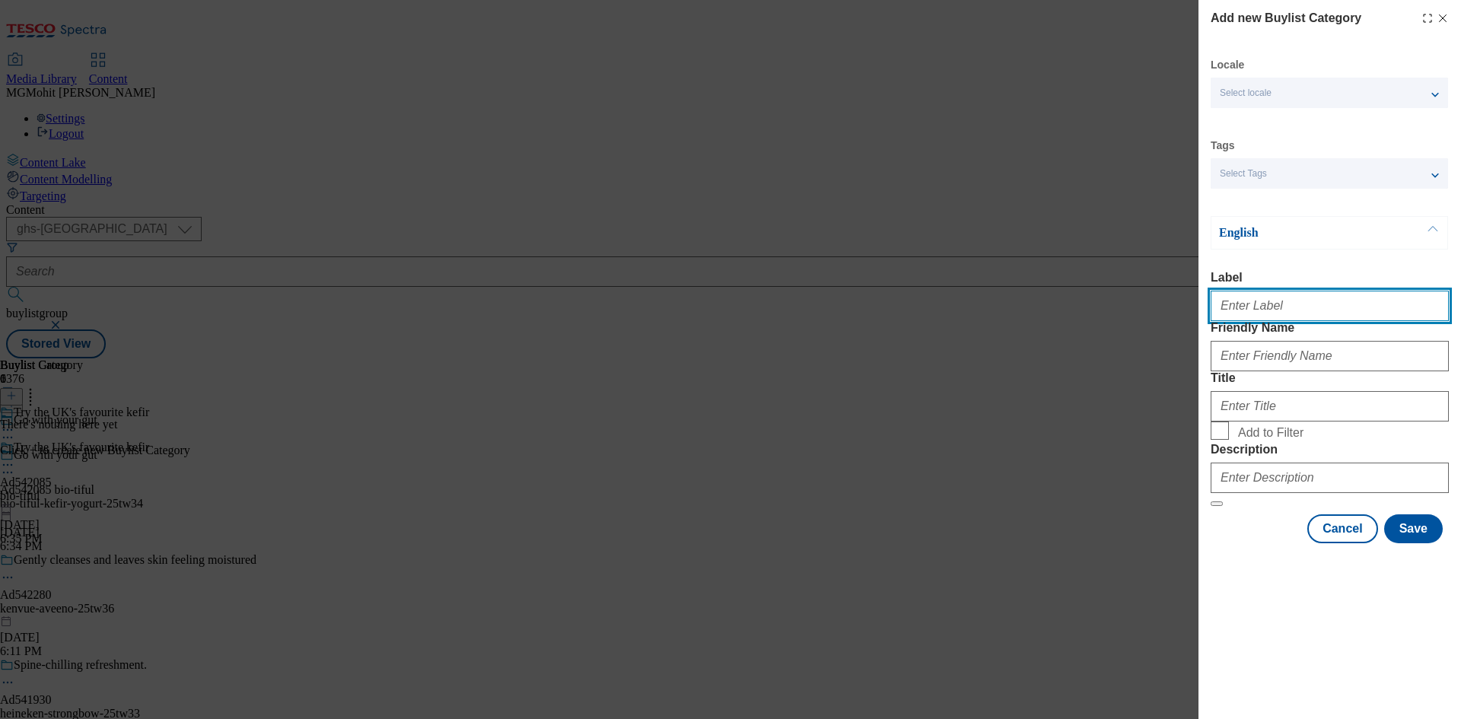
click at [1247, 311] on input "Label" at bounding box center [1330, 306] width 238 height 30
paste input "Ad542085"
type input "Ad542085"
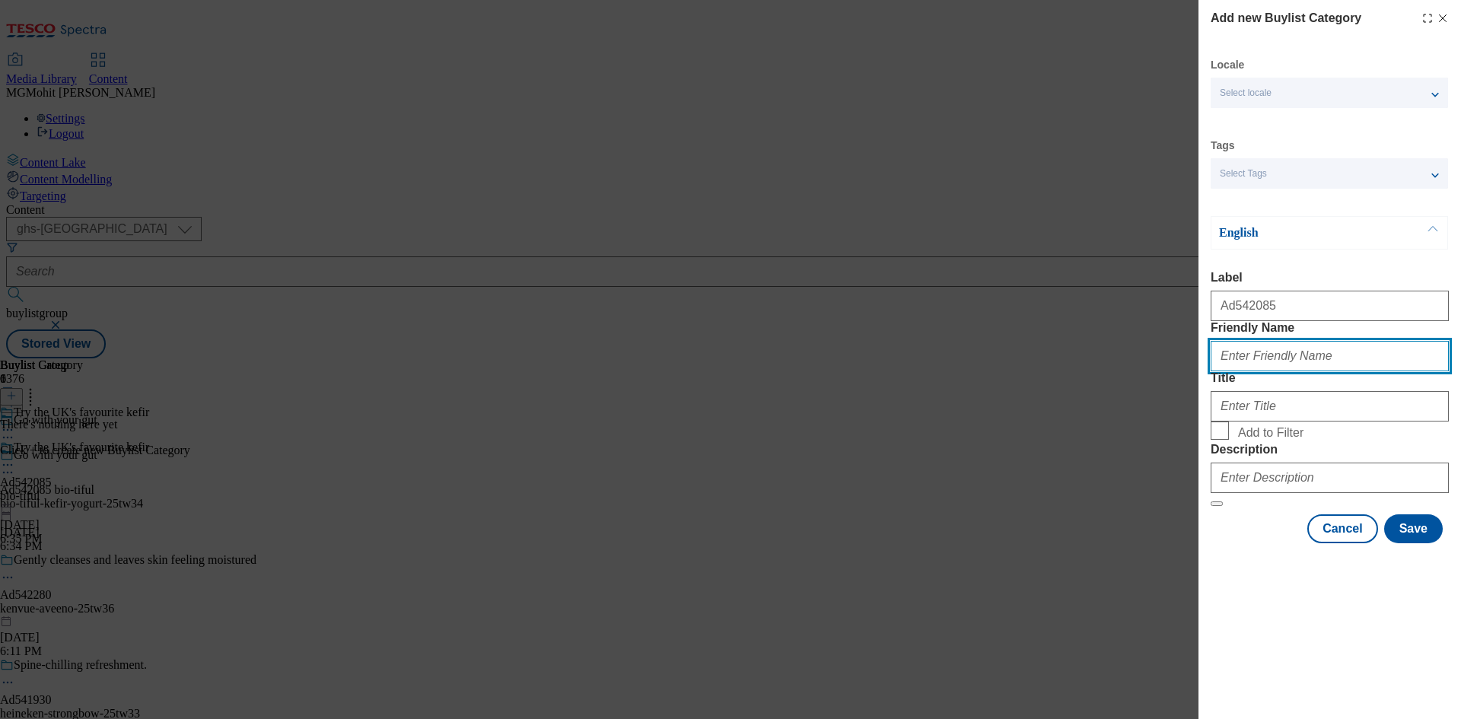
paste input "bio-tiful-kefir-yogurt"
type input "bio-tiful-kefir-yogurt"
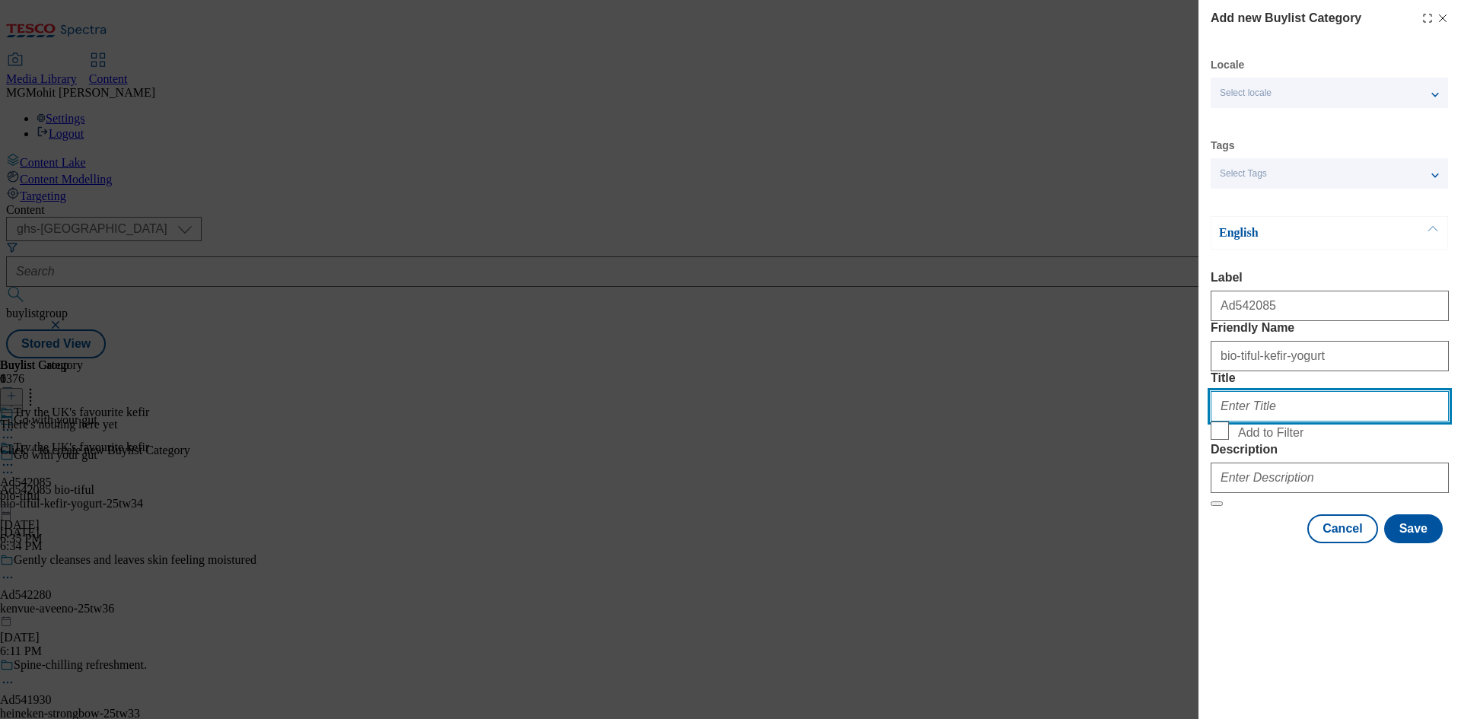
paste input "Bio-tiful"
type input "Bio-tiful"
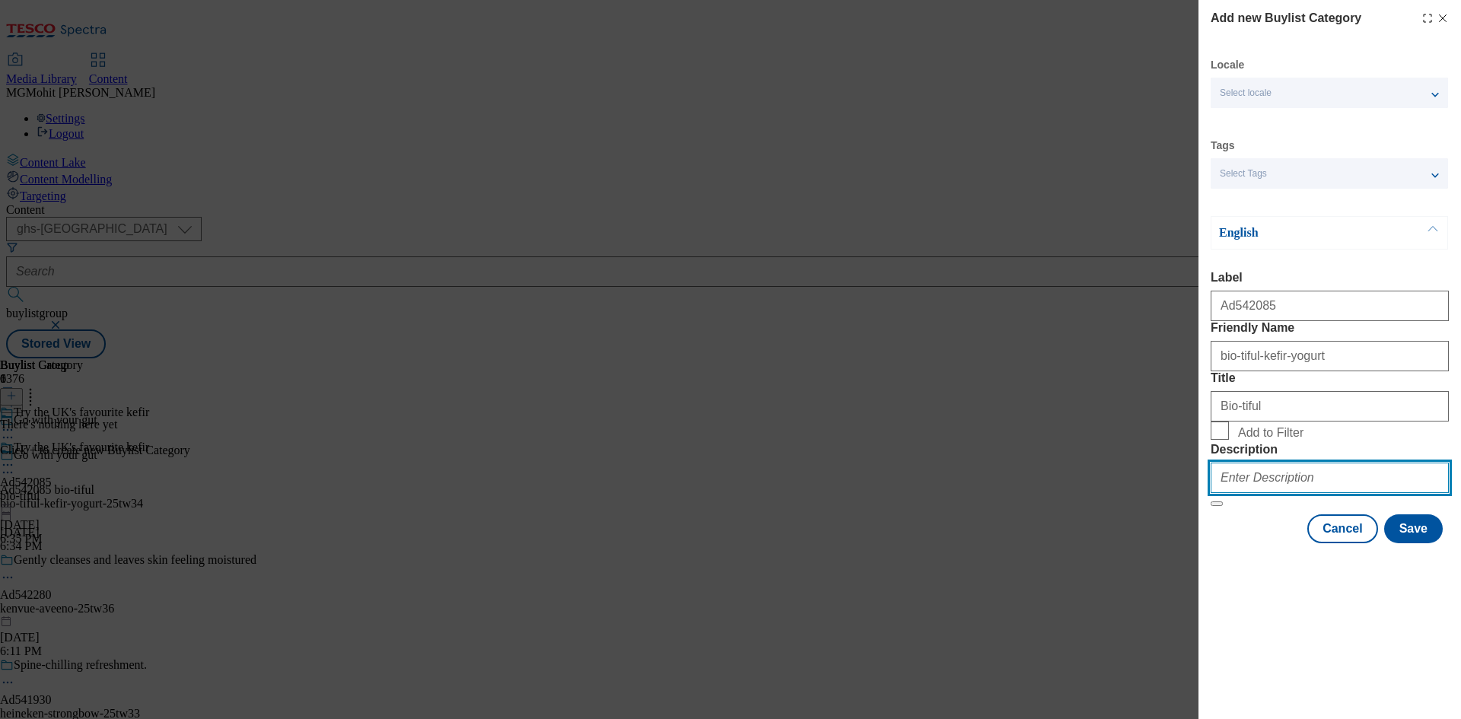
click at [1259, 493] on input "Description" at bounding box center [1330, 478] width 238 height 30
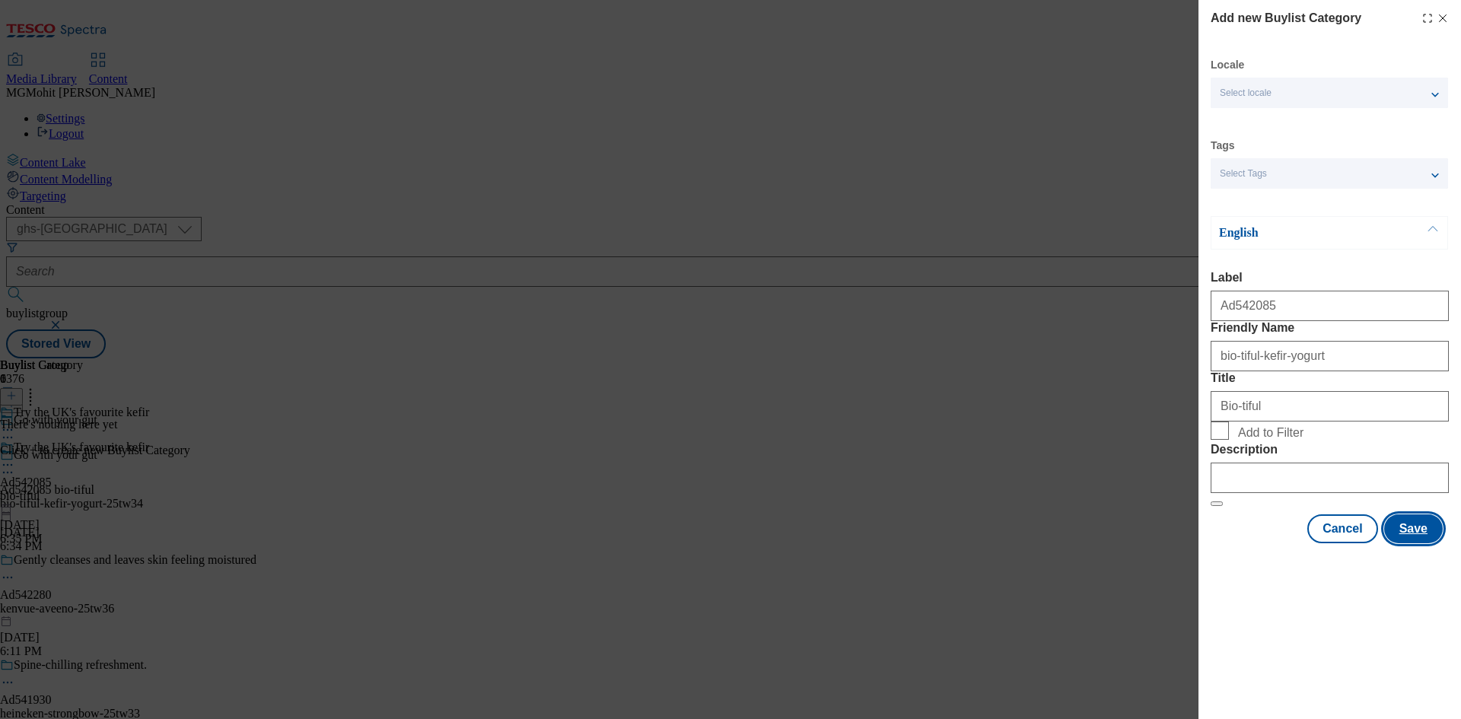
click at [1413, 543] on button "Save" at bounding box center [1413, 528] width 59 height 29
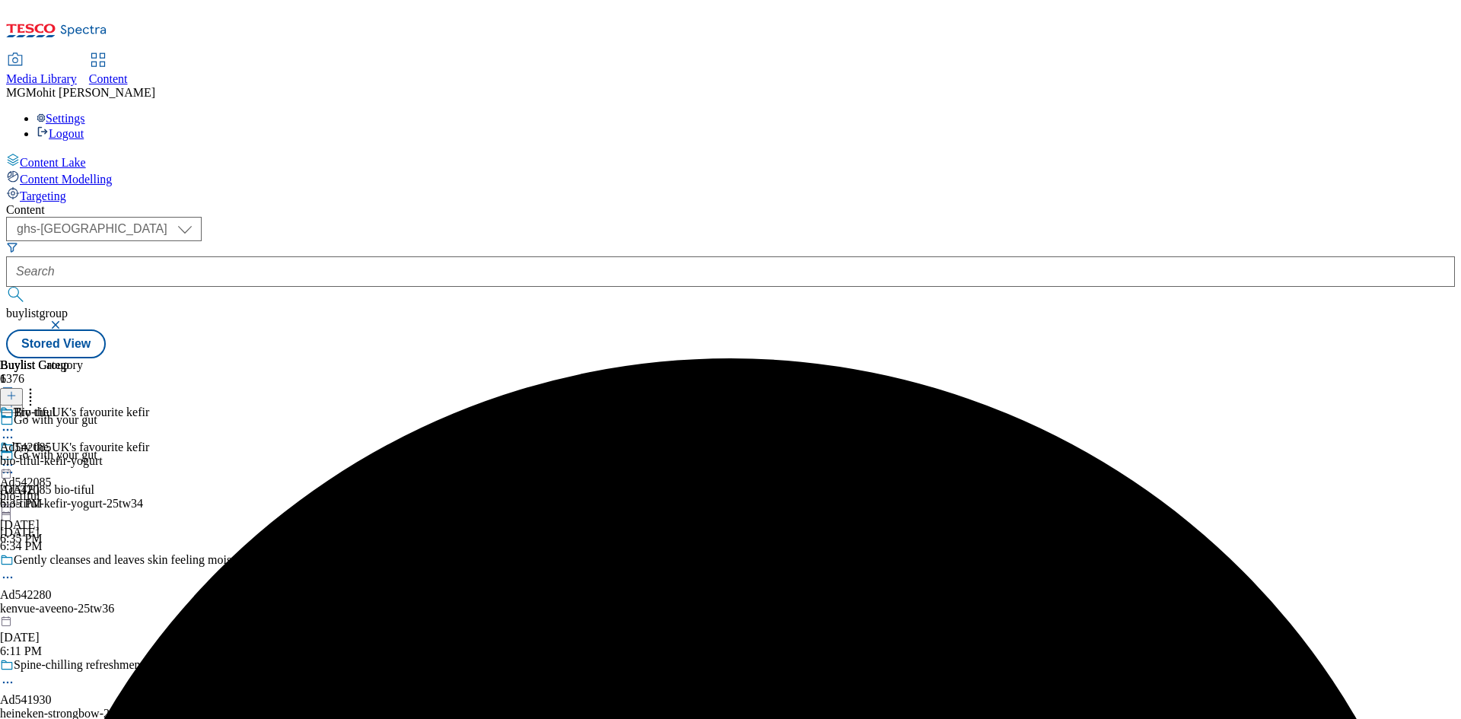
click at [103, 406] on div "Bio-tiful Ad542085 bio-tiful-kefir-yogurt Sep 26, 2025 6:35 PM" at bounding box center [51, 458] width 103 height 105
click at [17, 390] on icon at bounding box center [11, 395] width 11 height 11
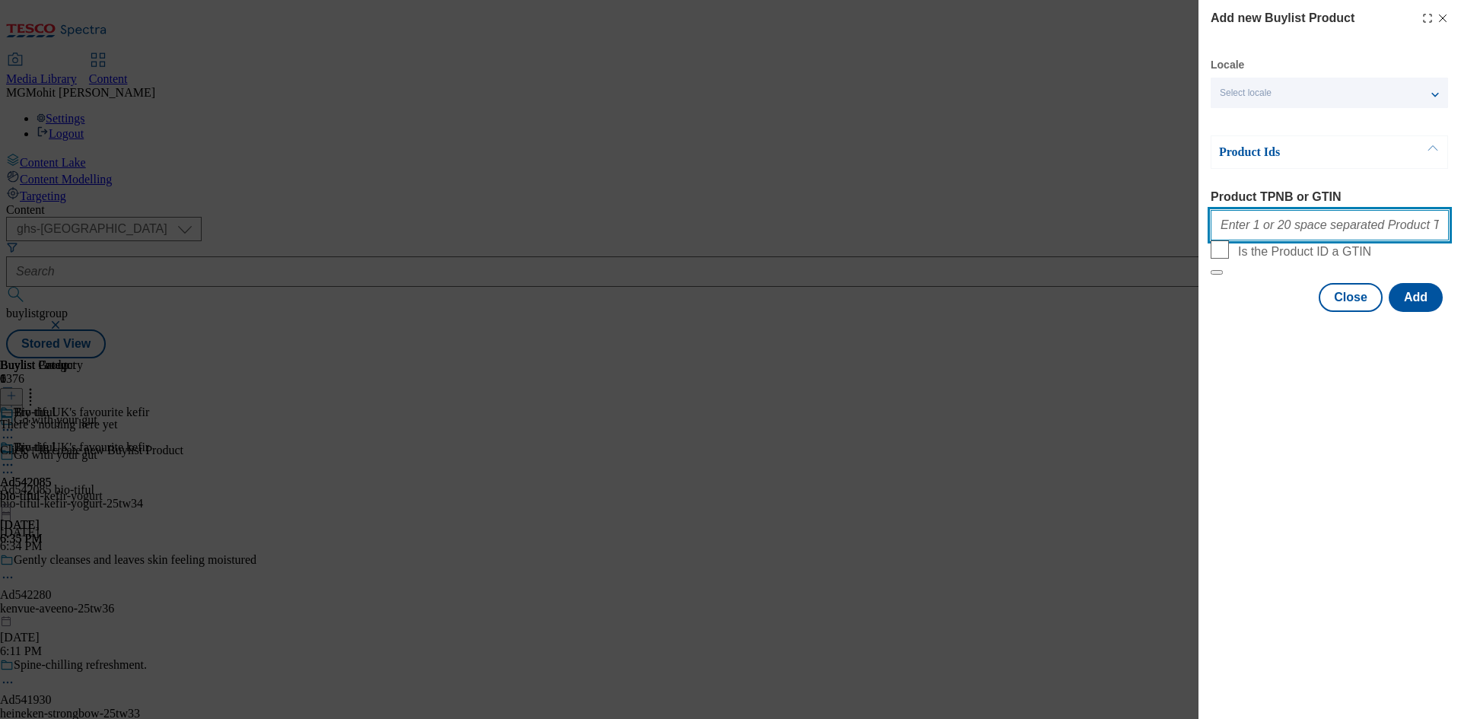
click at [1276, 237] on input "Product TPNB or GTIN" at bounding box center [1330, 225] width 238 height 30
paste input "97075402"
type input "97075402"
click at [1425, 312] on button "Add" at bounding box center [1416, 297] width 54 height 29
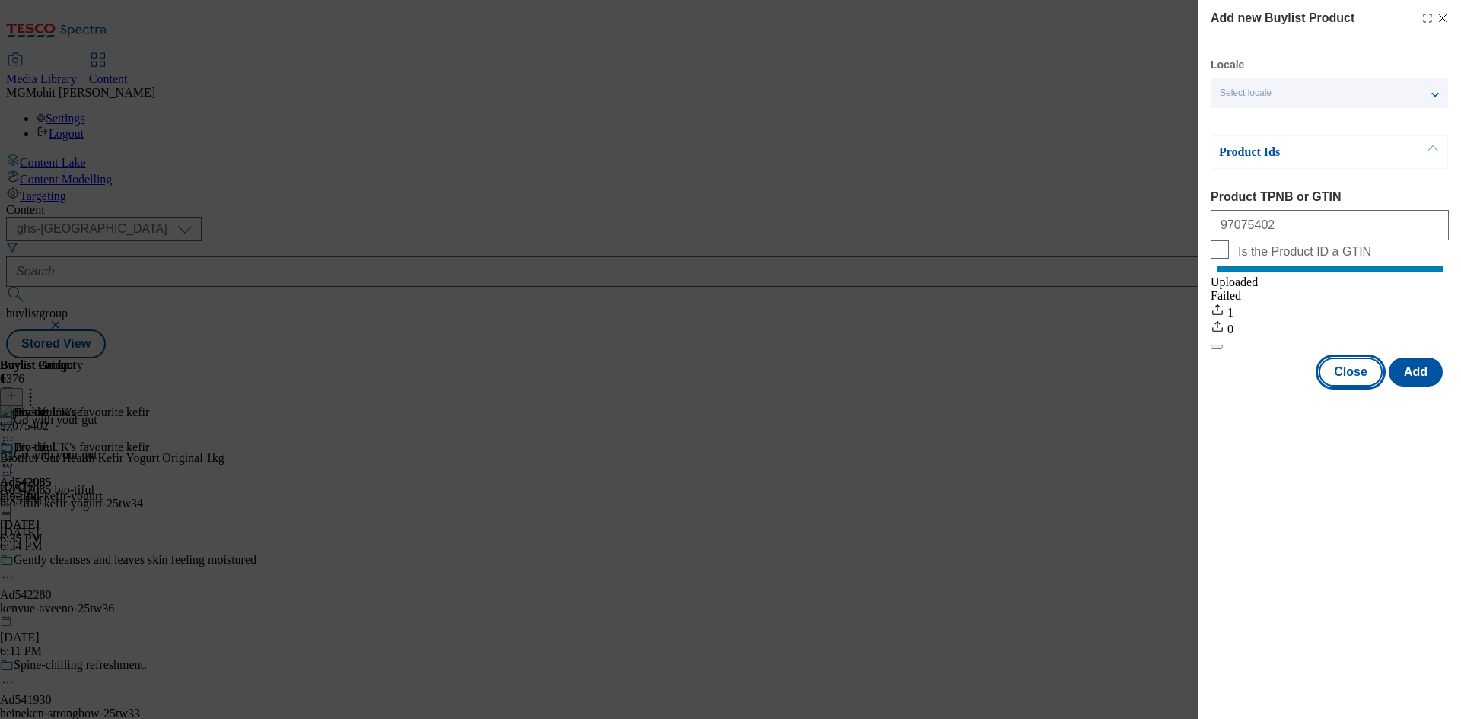
click at [1340, 387] on button "Close" at bounding box center [1351, 372] width 64 height 29
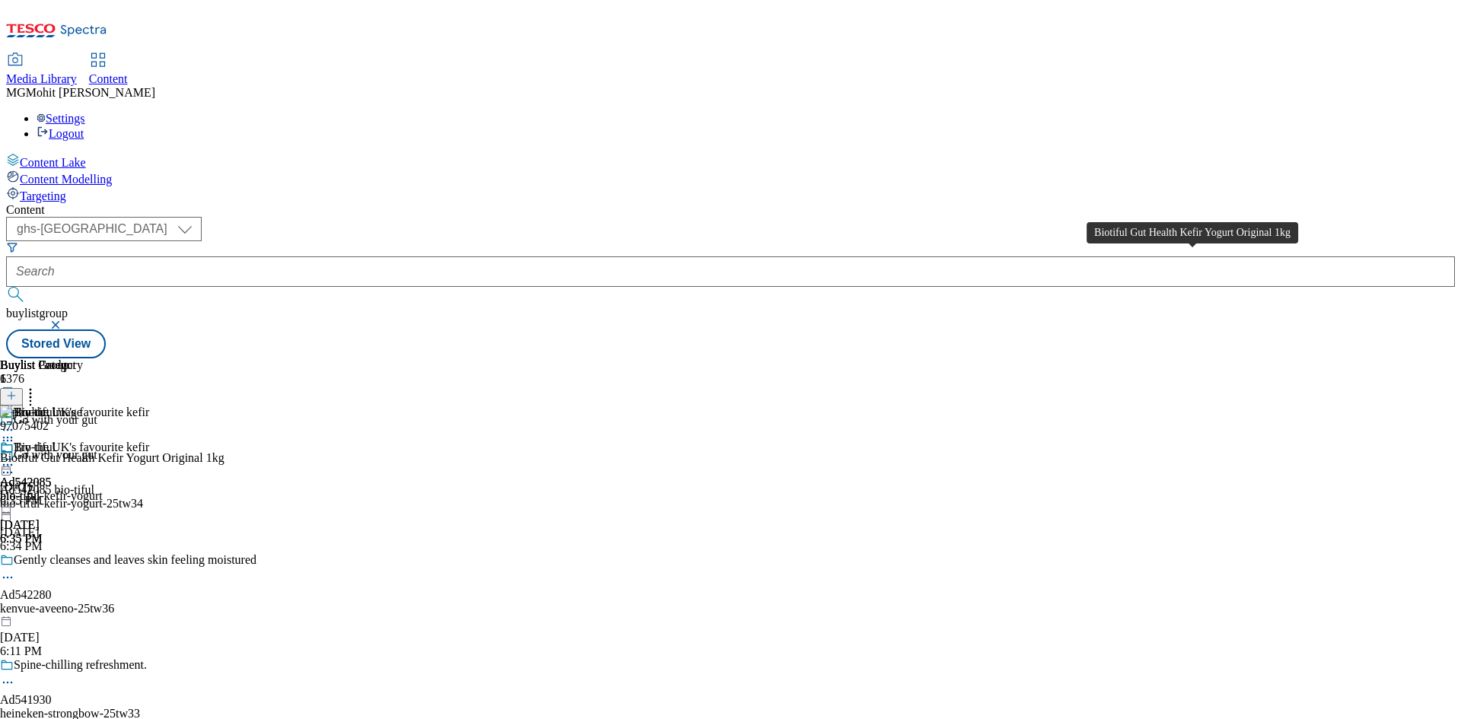
click at [224, 451] on div "Biotiful Gut Health Kefir Yogurt Original 1kg" at bounding box center [112, 458] width 224 height 14
click at [15, 457] on icon at bounding box center [7, 464] width 15 height 15
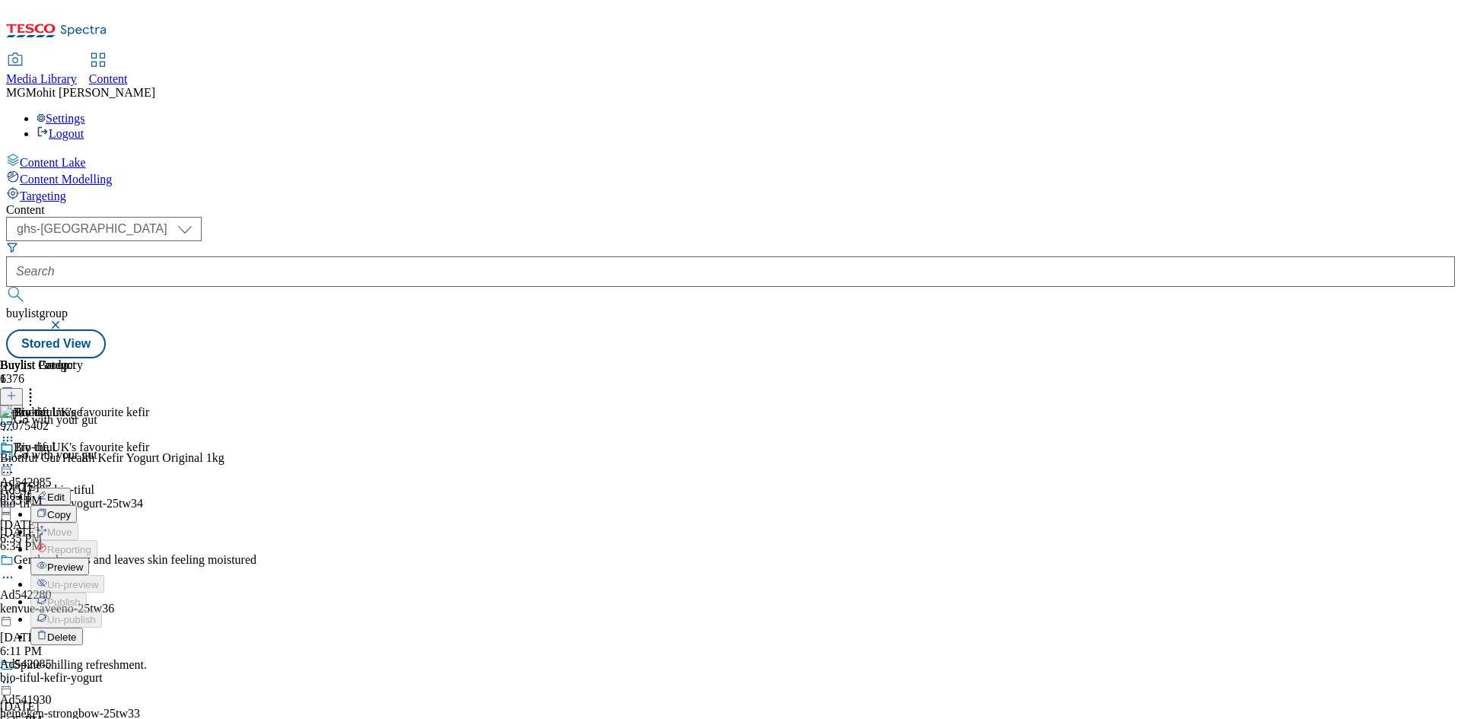
click at [65, 492] on span "Edit" at bounding box center [56, 497] width 18 height 11
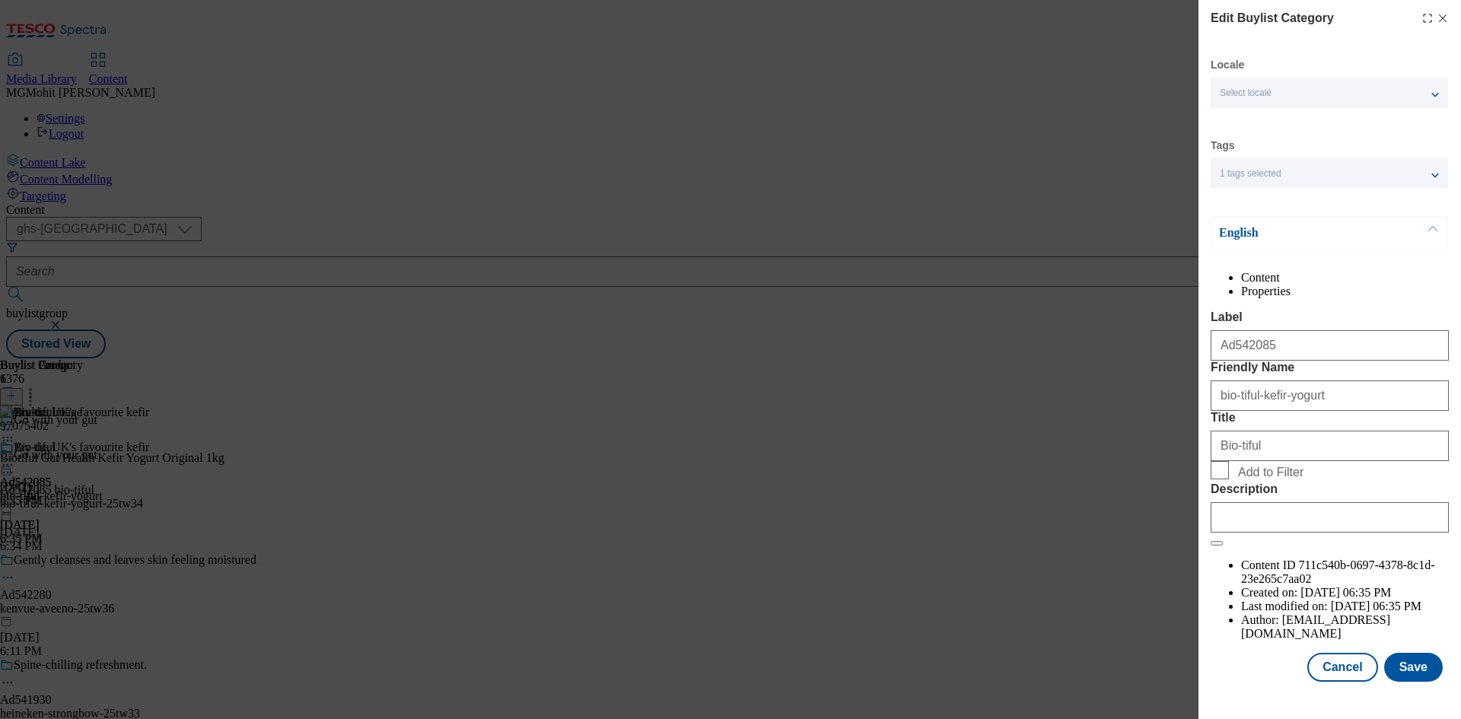
scroll to position [30, 0]
drag, startPoint x: 1260, startPoint y: 617, endPoint x: 1268, endPoint y: 613, distance: 8.5
click at [1259, 533] on input "Description" at bounding box center [1330, 517] width 238 height 30
paste input "Biotiful Gut Health Kefir Yogurt Original 1kg"
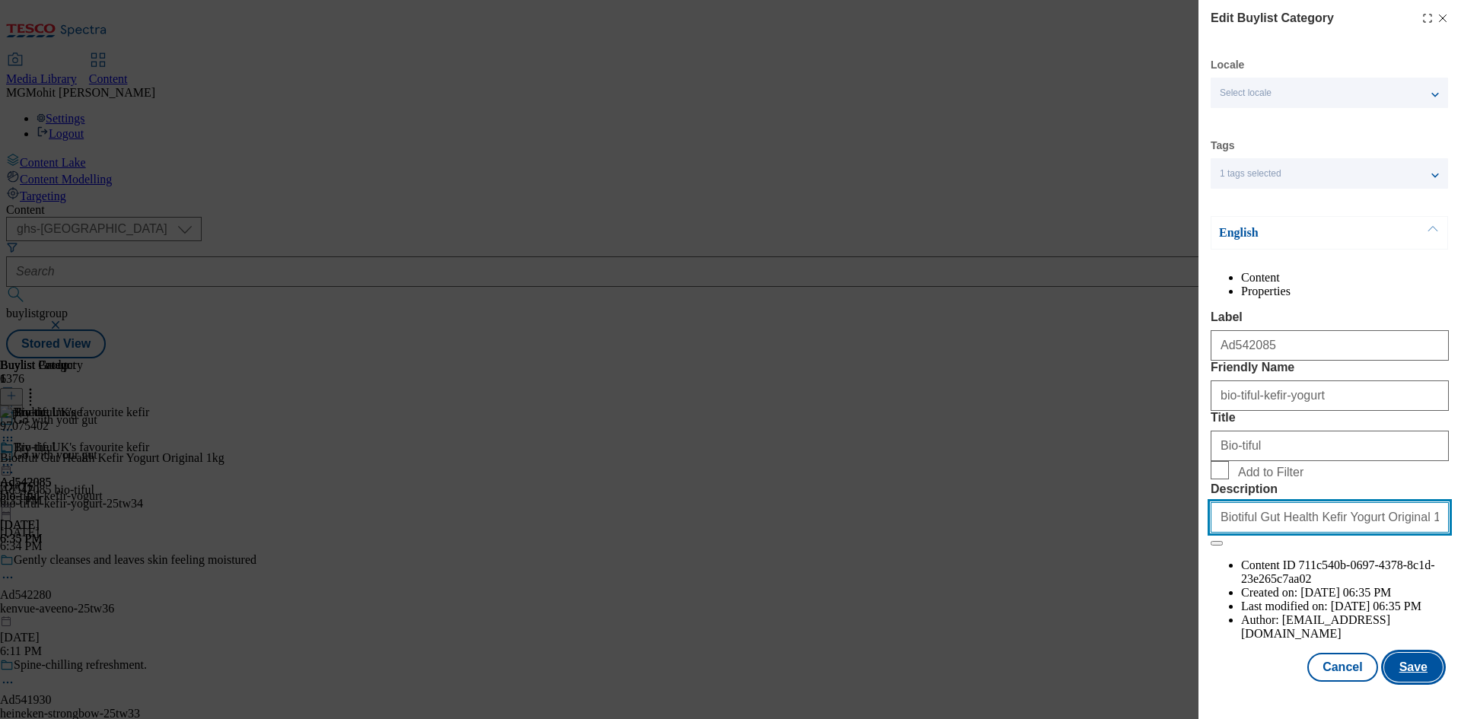
type input "Biotiful Gut Health Kefir Yogurt Original 1kg"
click at [1406, 679] on button "Save" at bounding box center [1413, 667] width 59 height 29
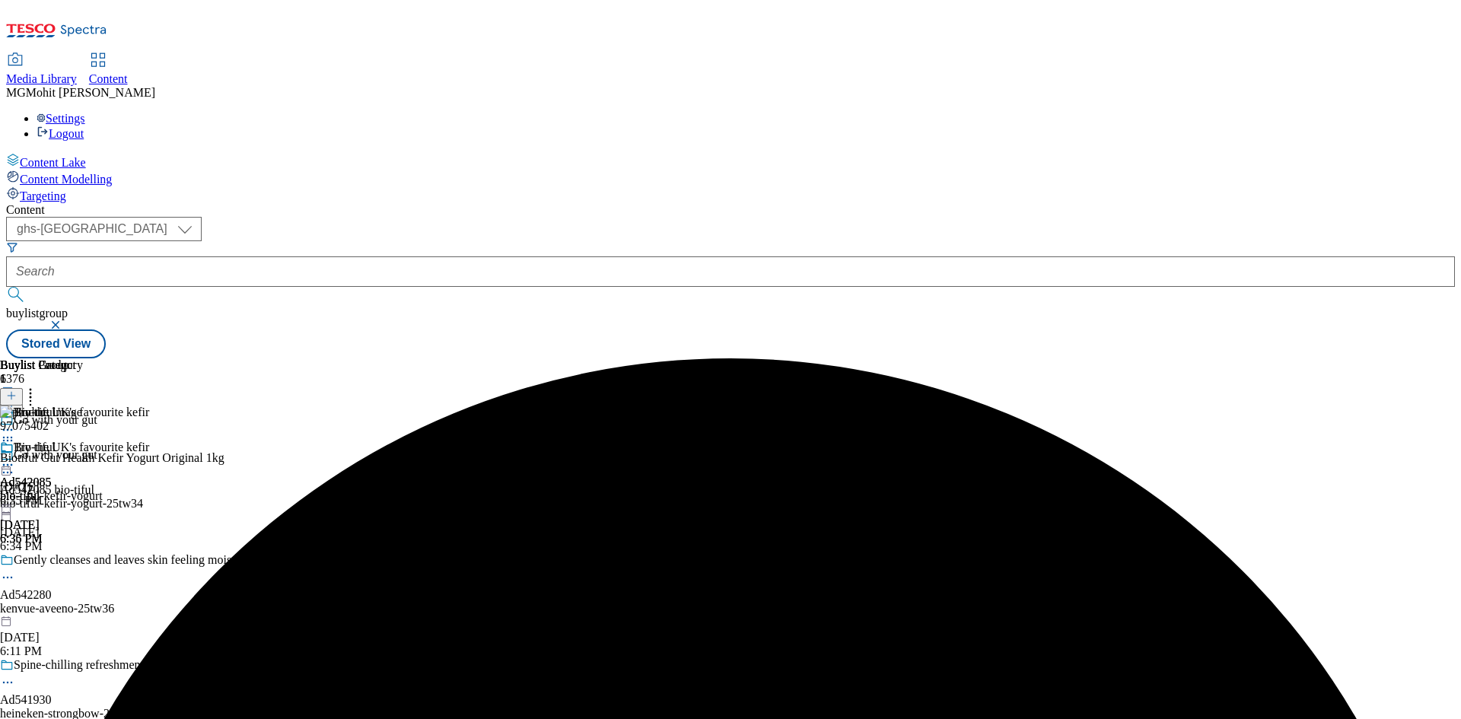
click at [15, 457] on icon at bounding box center [7, 464] width 15 height 15
click at [65, 492] on span "Edit" at bounding box center [56, 497] width 18 height 11
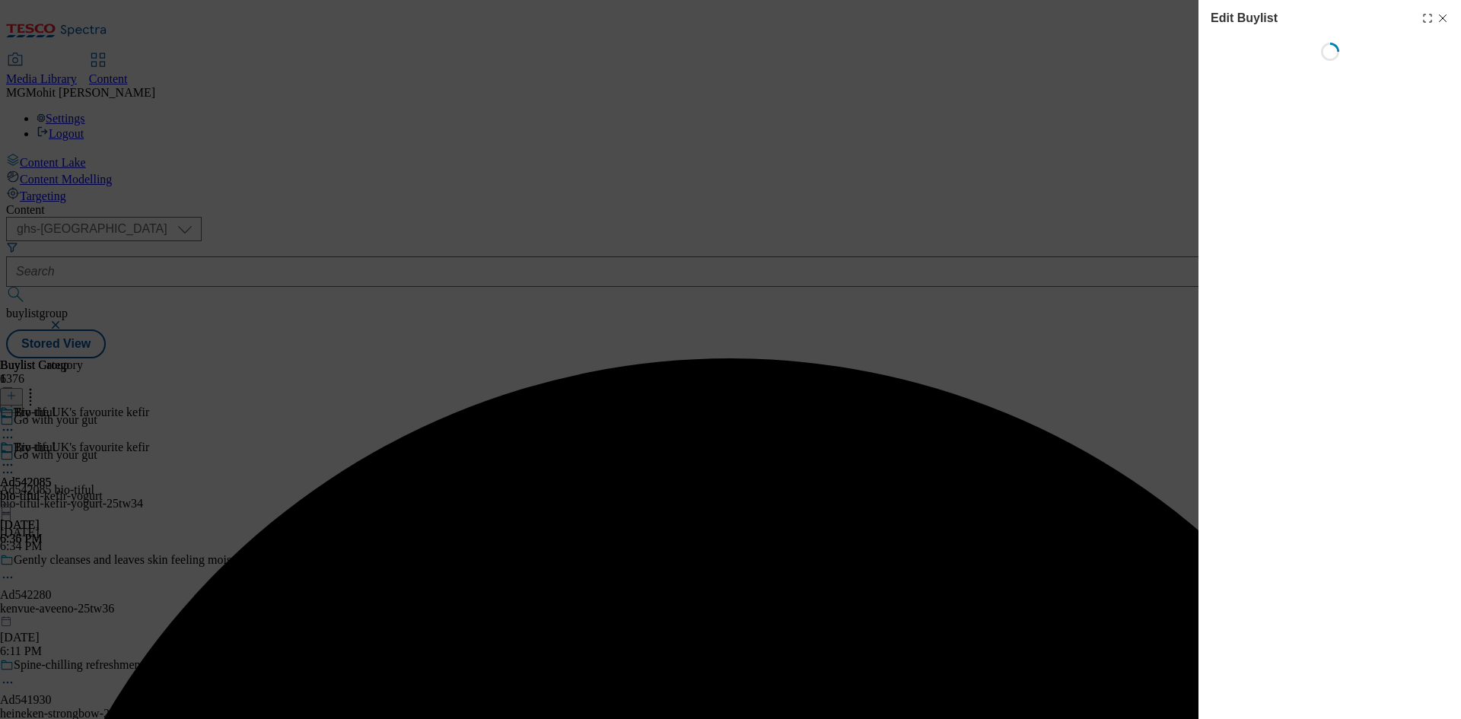
select select "tactical"
select select "supplier funded short term 1-3 weeks"
select select "dunnhumby"
select select "Banner"
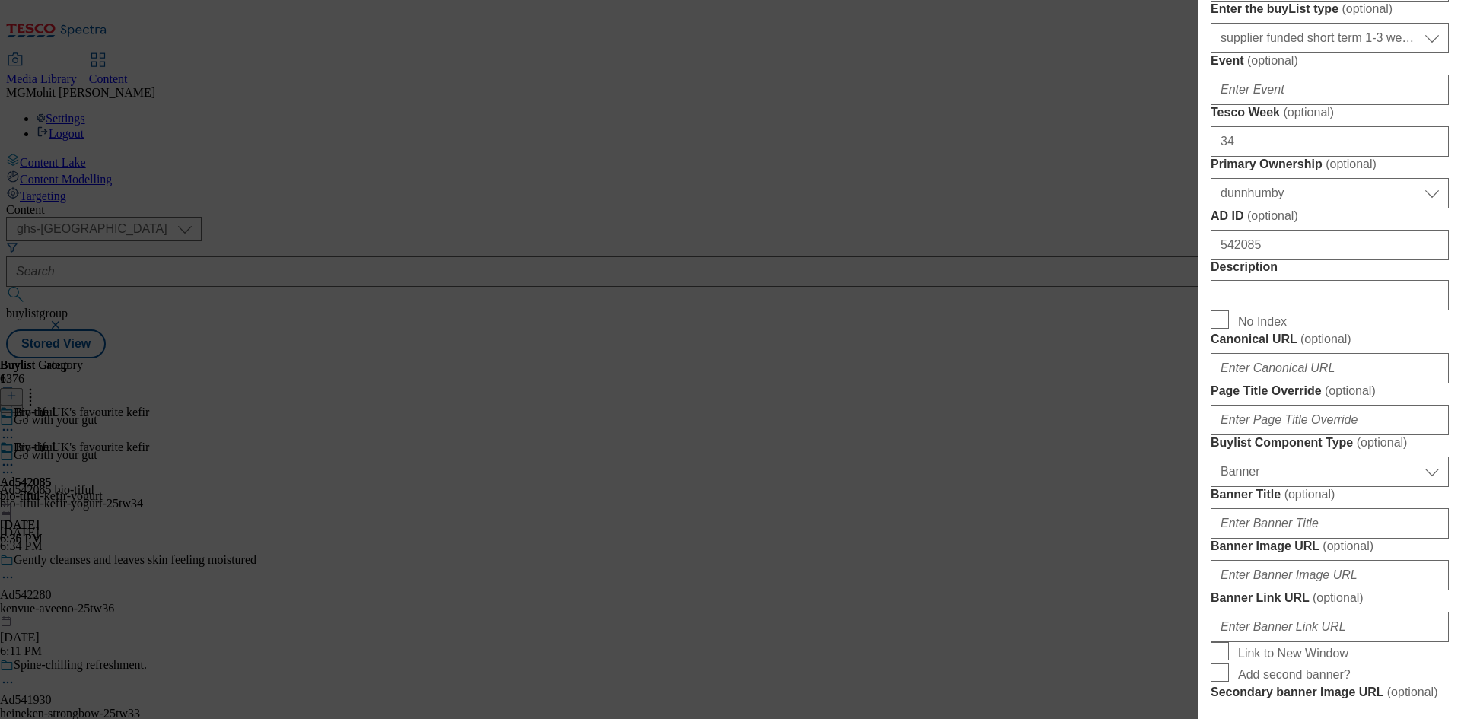
scroll to position [837, 0]
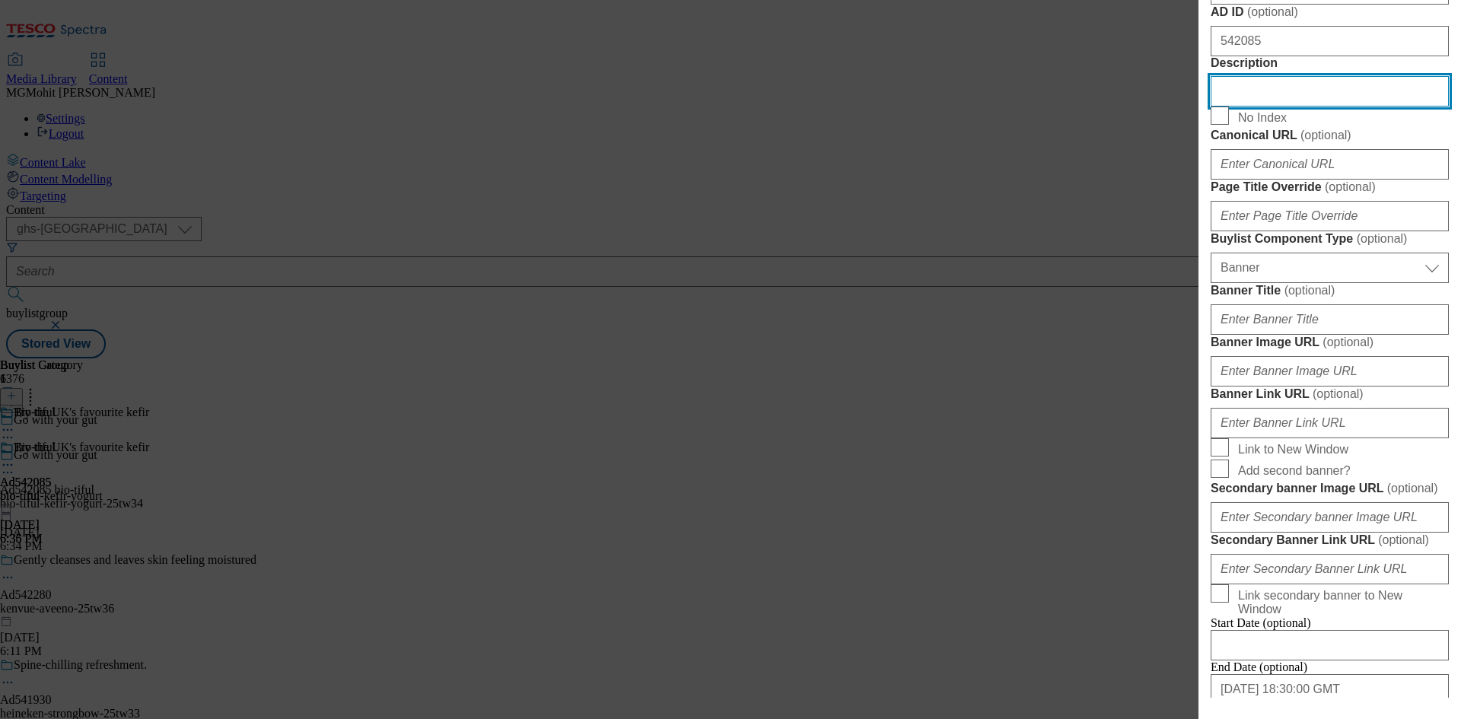
click at [1265, 107] on input "Description" at bounding box center [1330, 91] width 238 height 30
paste input "Biotiful Gut Health Kefir Yogurt Original 1kg"
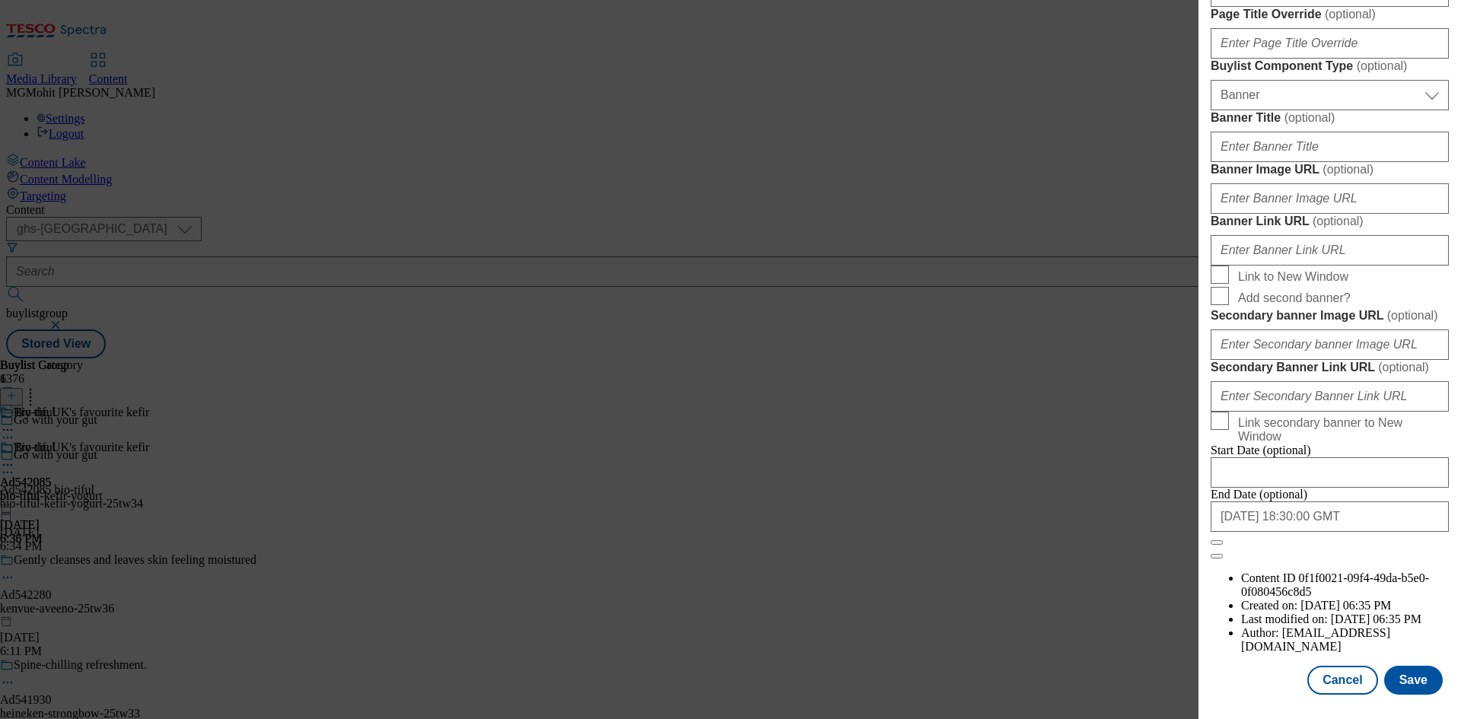
scroll to position [1575, 0]
type input "Biotiful Gut Health Kefir Yogurt Original 1kg"
click at [1389, 675] on button "Save" at bounding box center [1413, 680] width 59 height 29
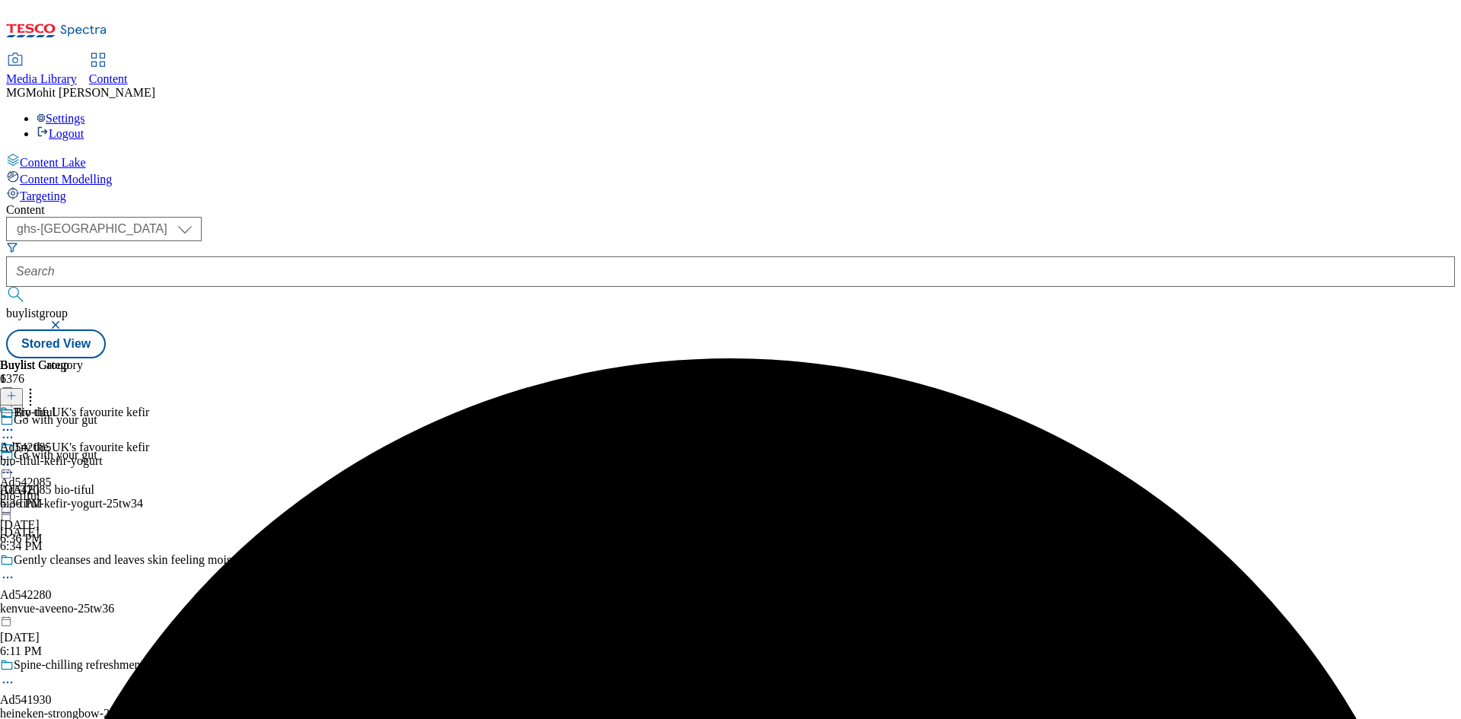
click at [15, 465] on icon at bounding box center [7, 472] width 15 height 15
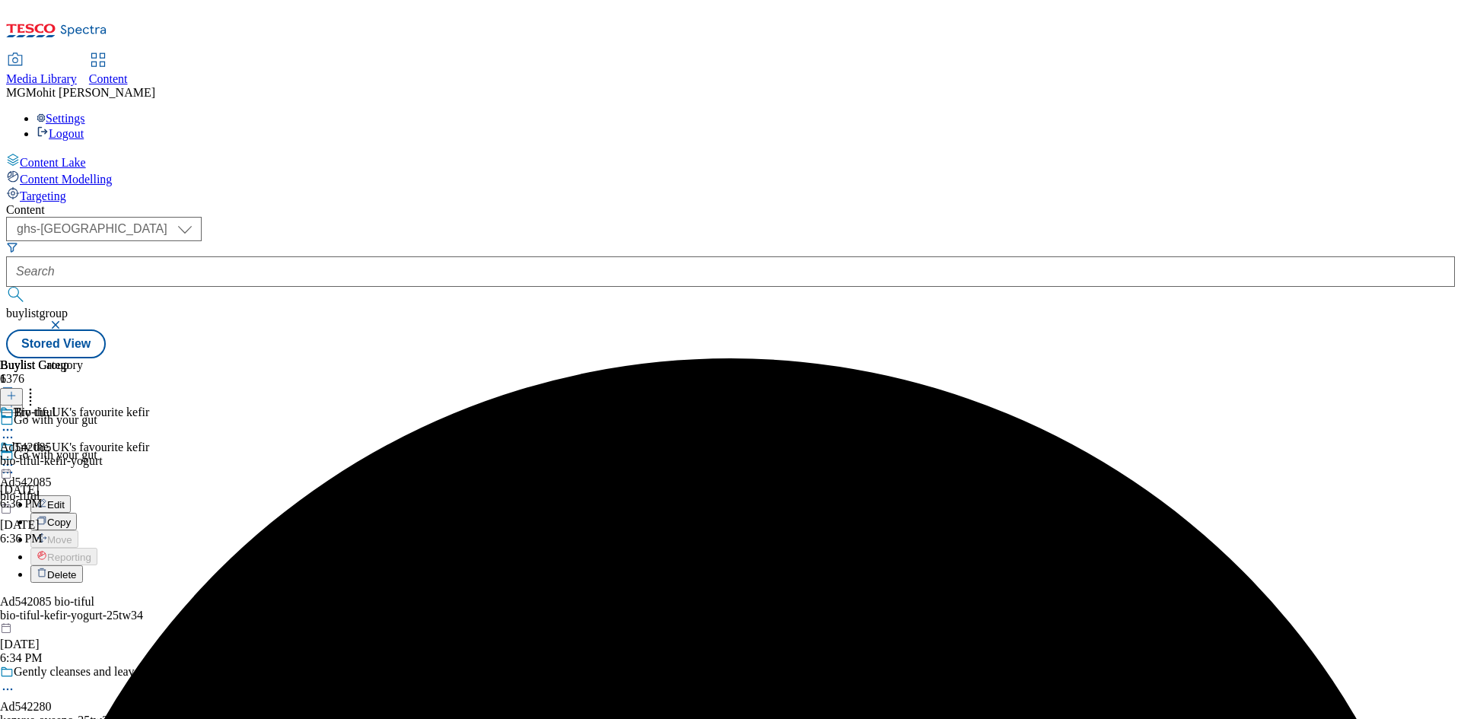
click at [65, 499] on span "Edit" at bounding box center [56, 504] width 18 height 11
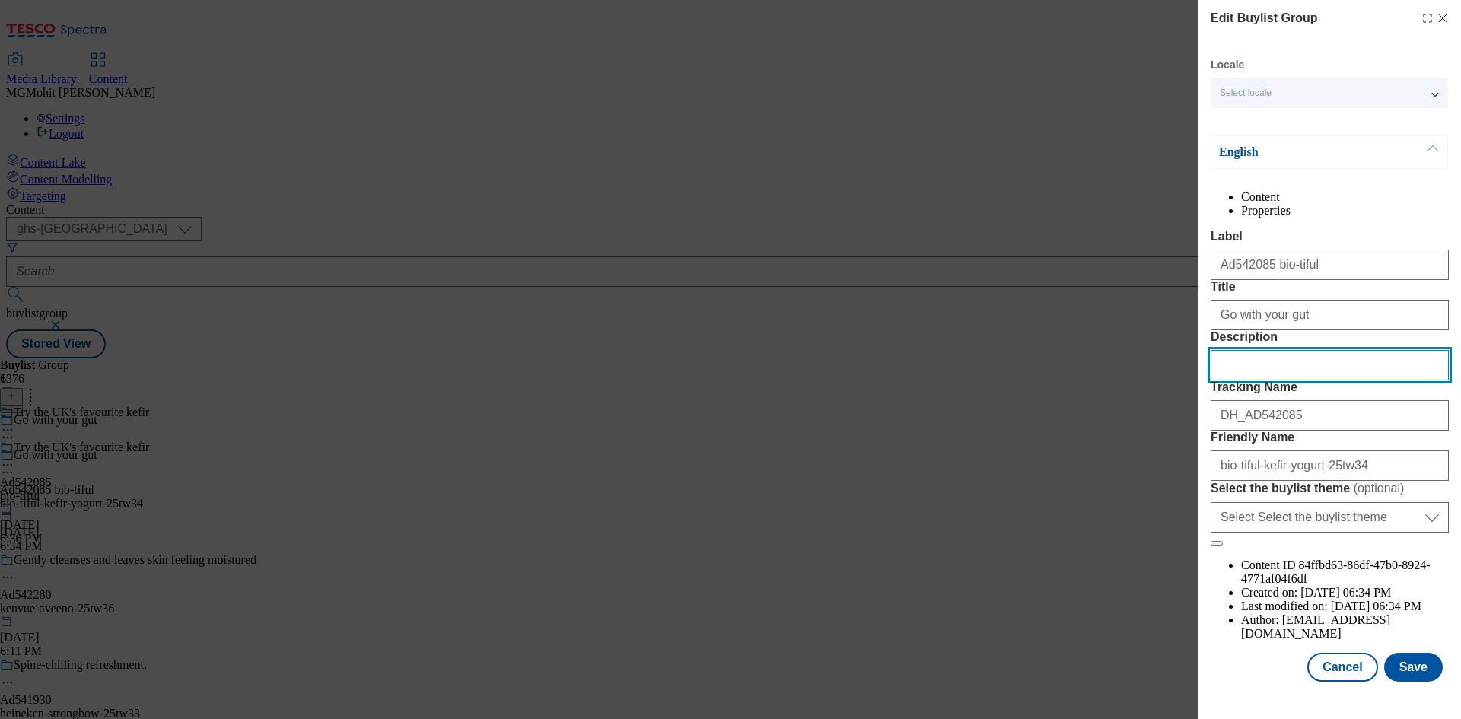
click at [1242, 380] on input "Description" at bounding box center [1330, 365] width 238 height 30
paste input "Biotiful Gut Health Kefir Yogurt Original 1kg"
type input "Biotiful Gut Health Kefir Yogurt Original 1kg"
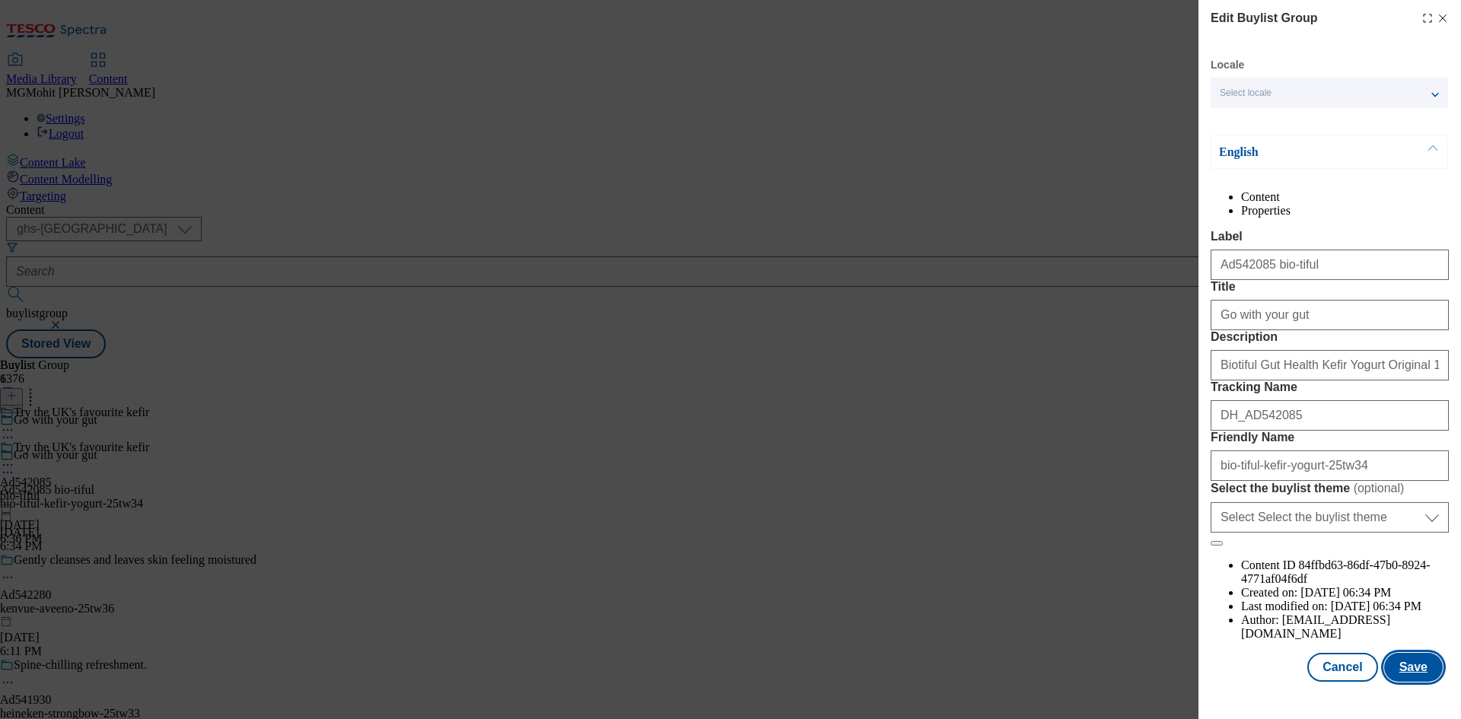
click at [1396, 670] on button "Save" at bounding box center [1413, 667] width 59 height 29
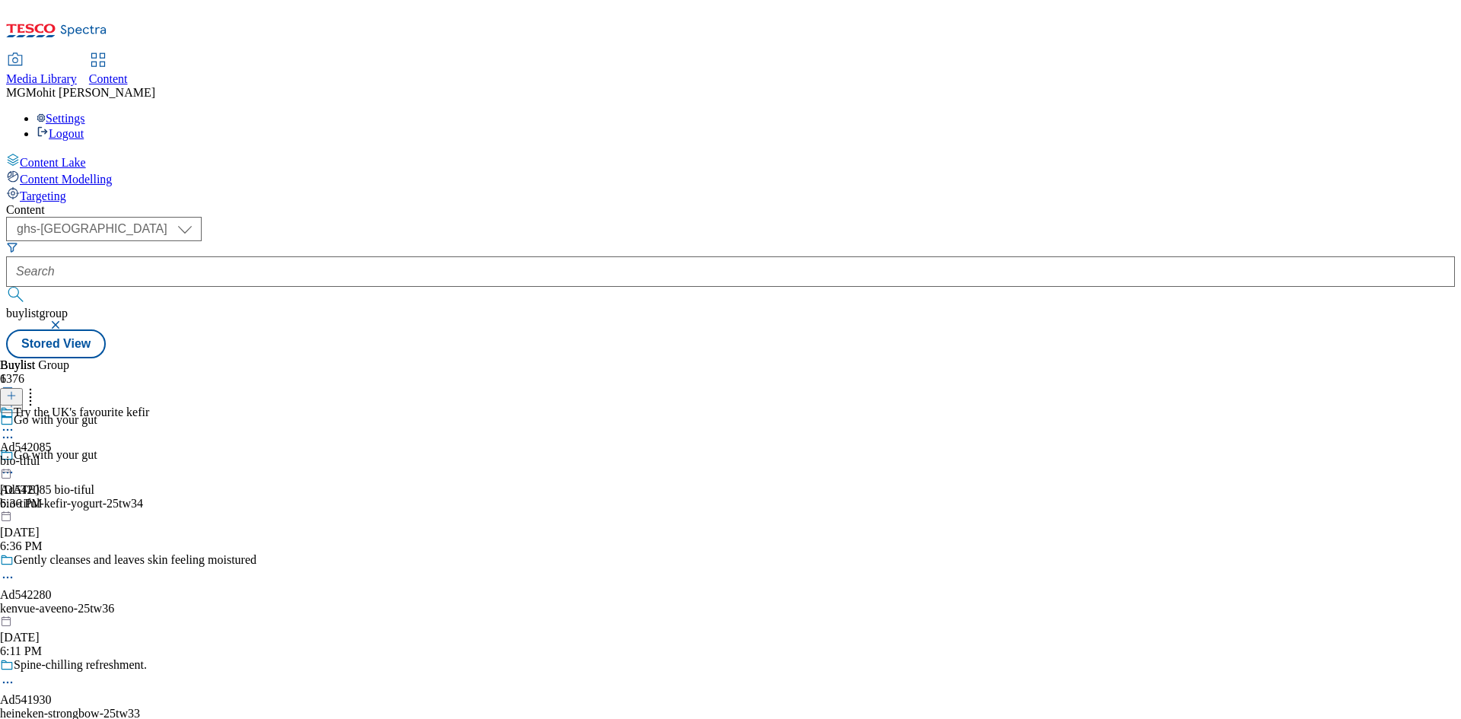
click at [15, 422] on icon at bounding box center [7, 429] width 15 height 15
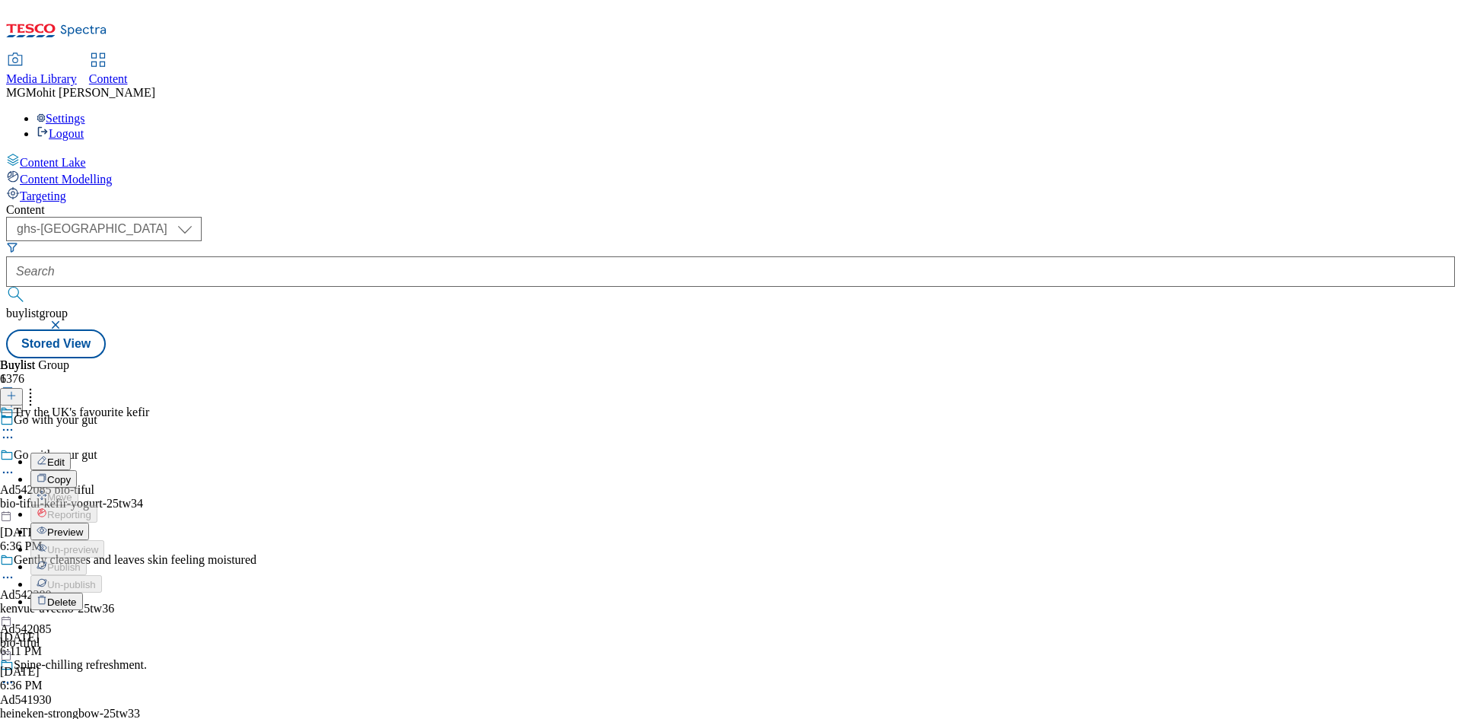
click at [83, 527] on span "Preview" at bounding box center [65, 532] width 36 height 11
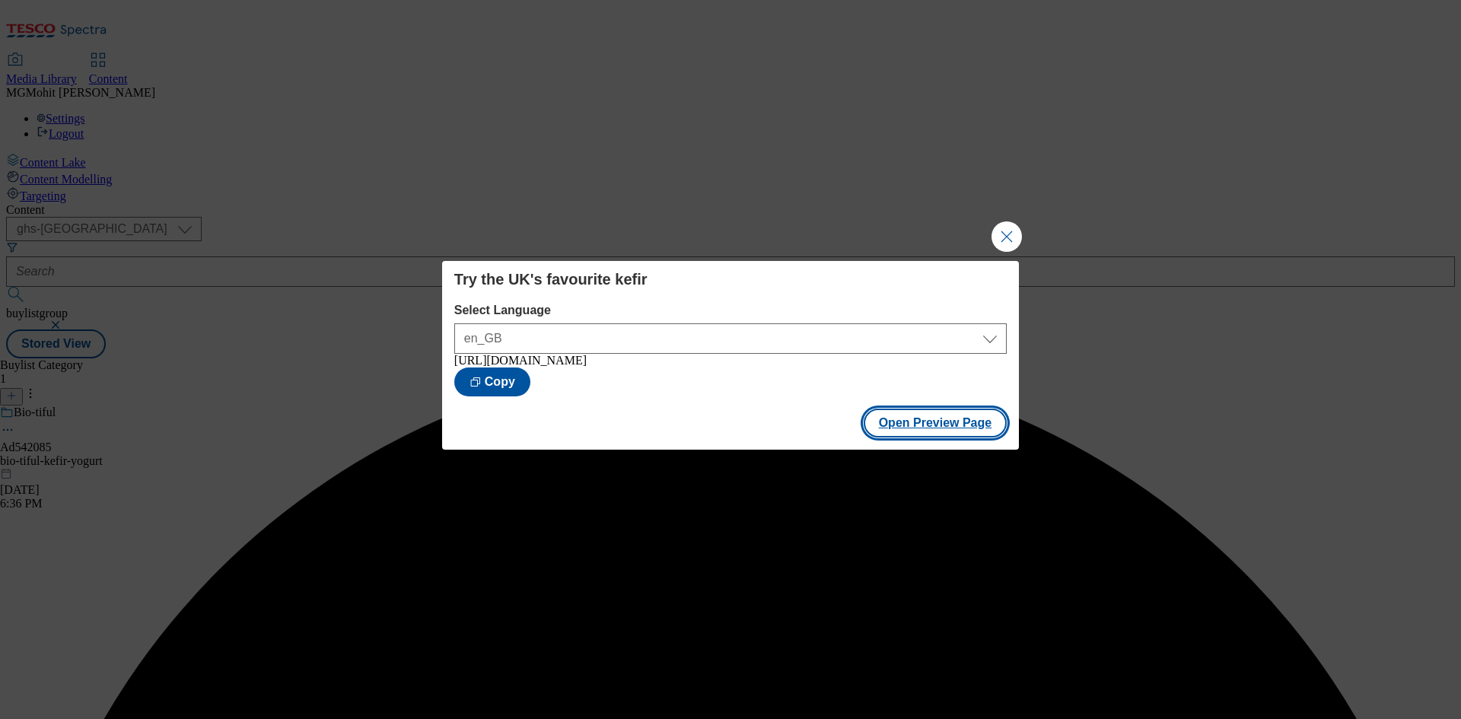
click at [903, 427] on button "Open Preview Page" at bounding box center [936, 423] width 144 height 29
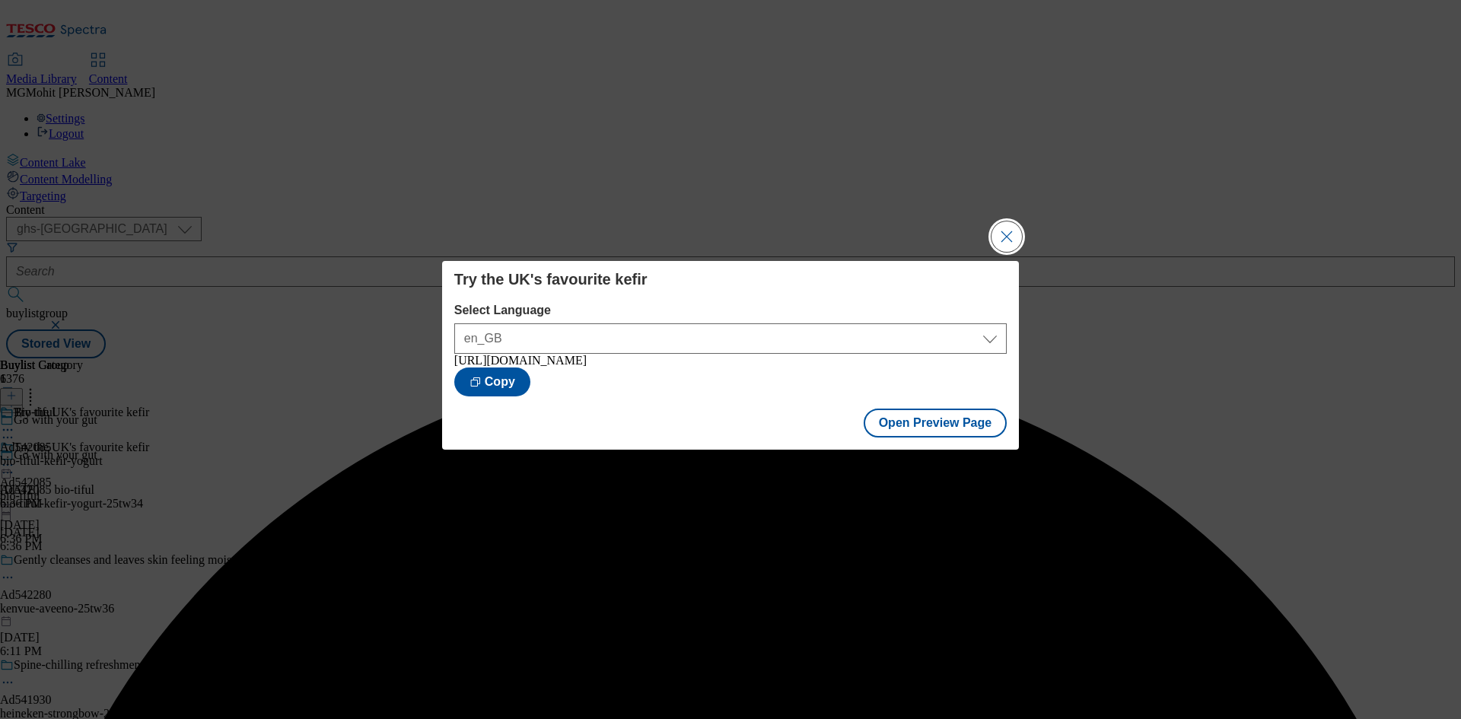
click at [1004, 228] on button "Close Modal" at bounding box center [1006, 236] width 30 height 30
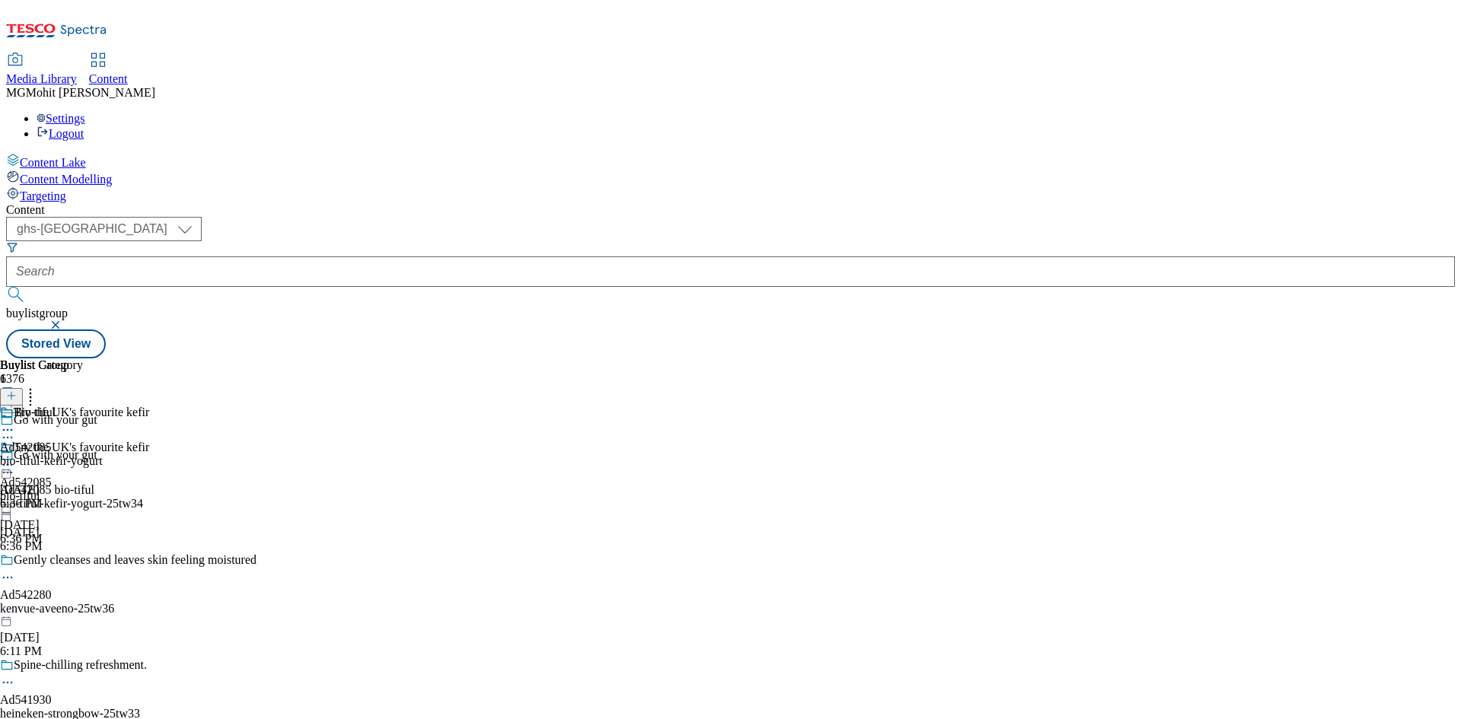
click at [15, 457] on icon at bounding box center [7, 464] width 15 height 15
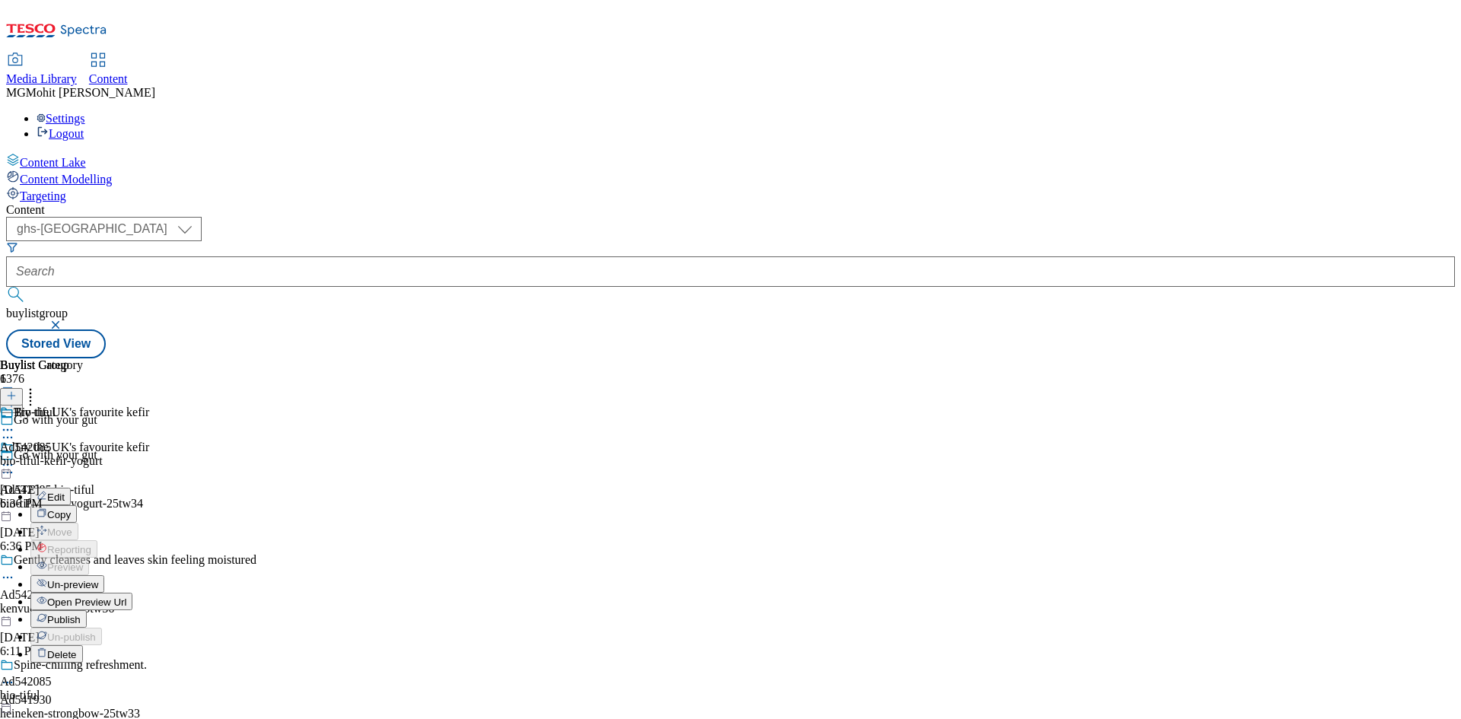
click at [81, 614] on span "Publish" at bounding box center [63, 619] width 33 height 11
